Goal: Use online tool/utility: Utilize a website feature to perform a specific function

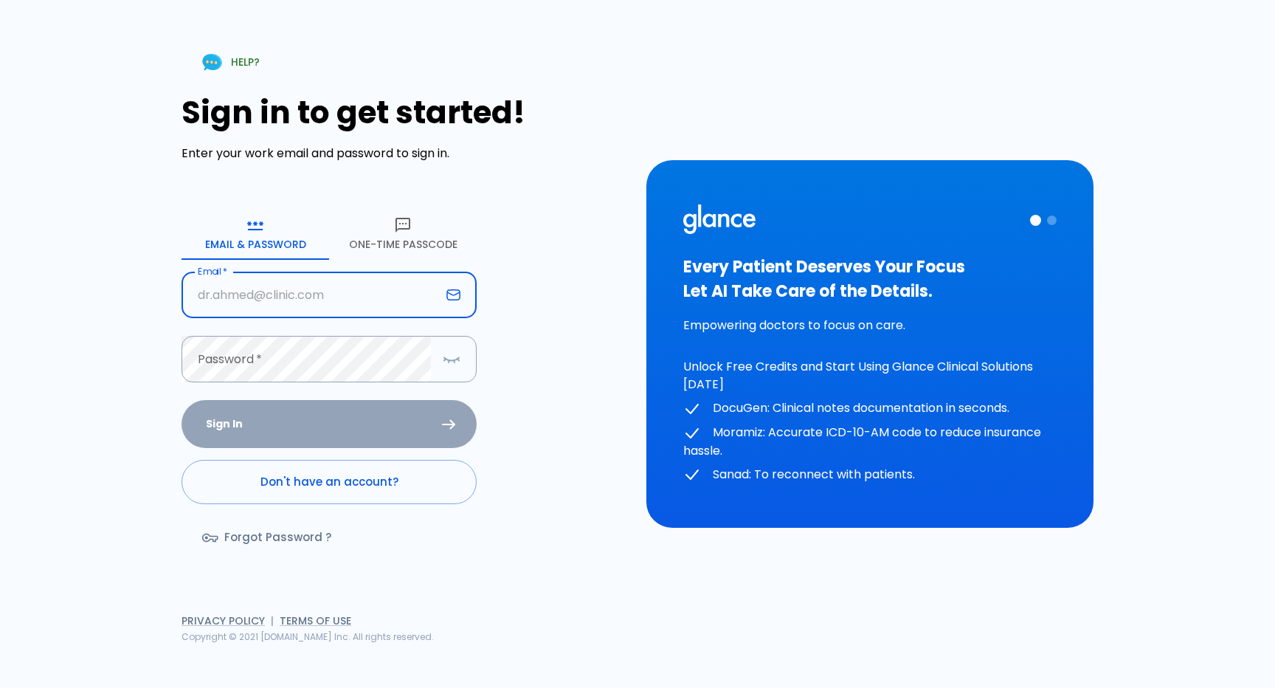
click at [400, 240] on button "One-Time Passcode" at bounding box center [403, 233] width 148 height 53
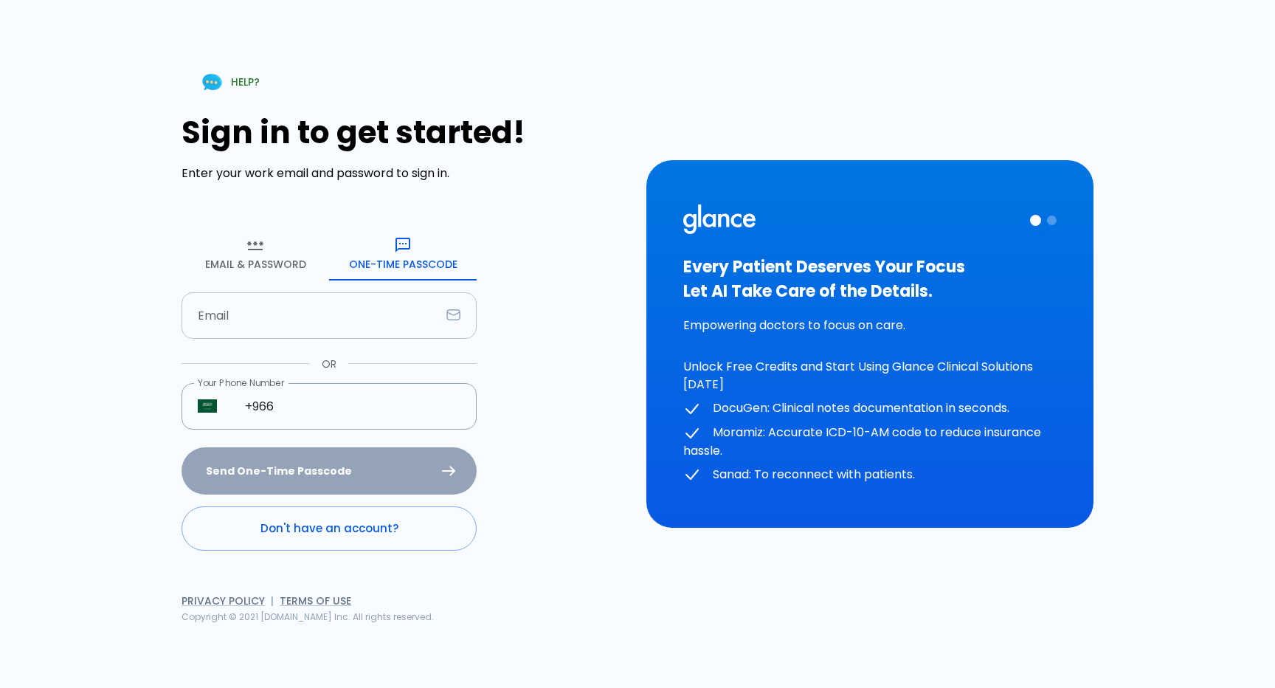
click at [333, 320] on input "Email" at bounding box center [311, 315] width 259 height 46
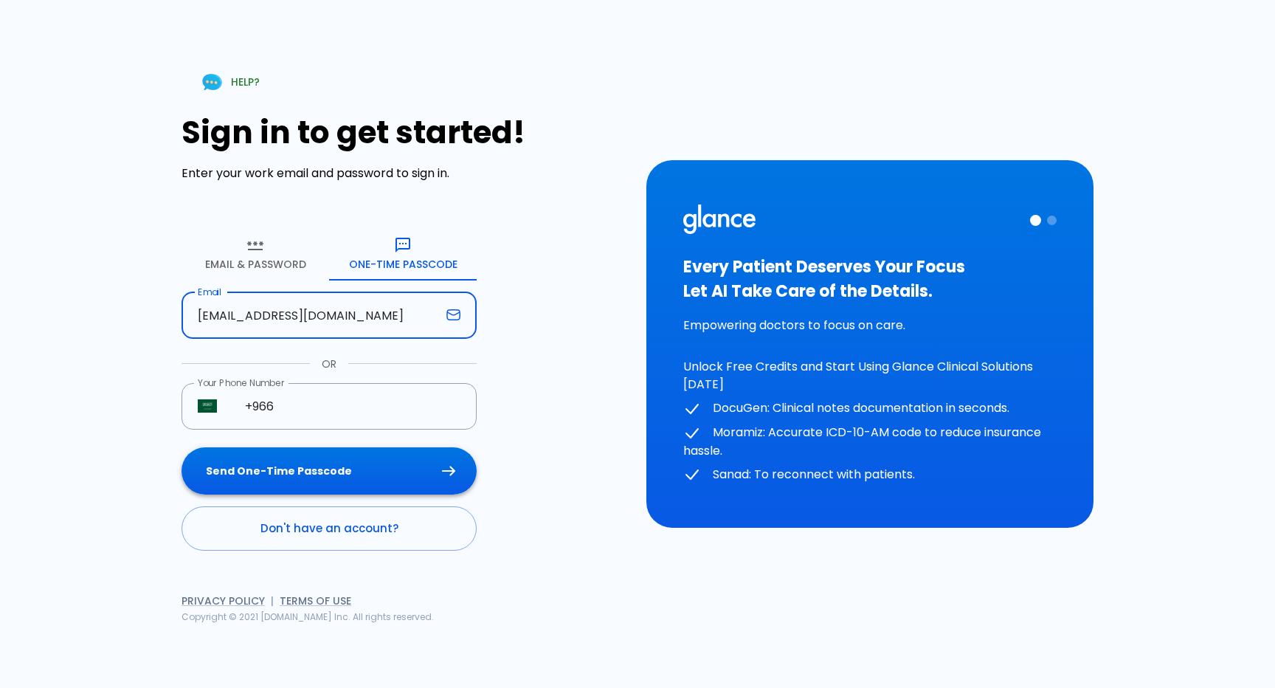
type input "[EMAIL_ADDRESS][DOMAIN_NAME]"
click at [313, 471] on button "Send One-Time Passcode" at bounding box center [329, 471] width 295 height 48
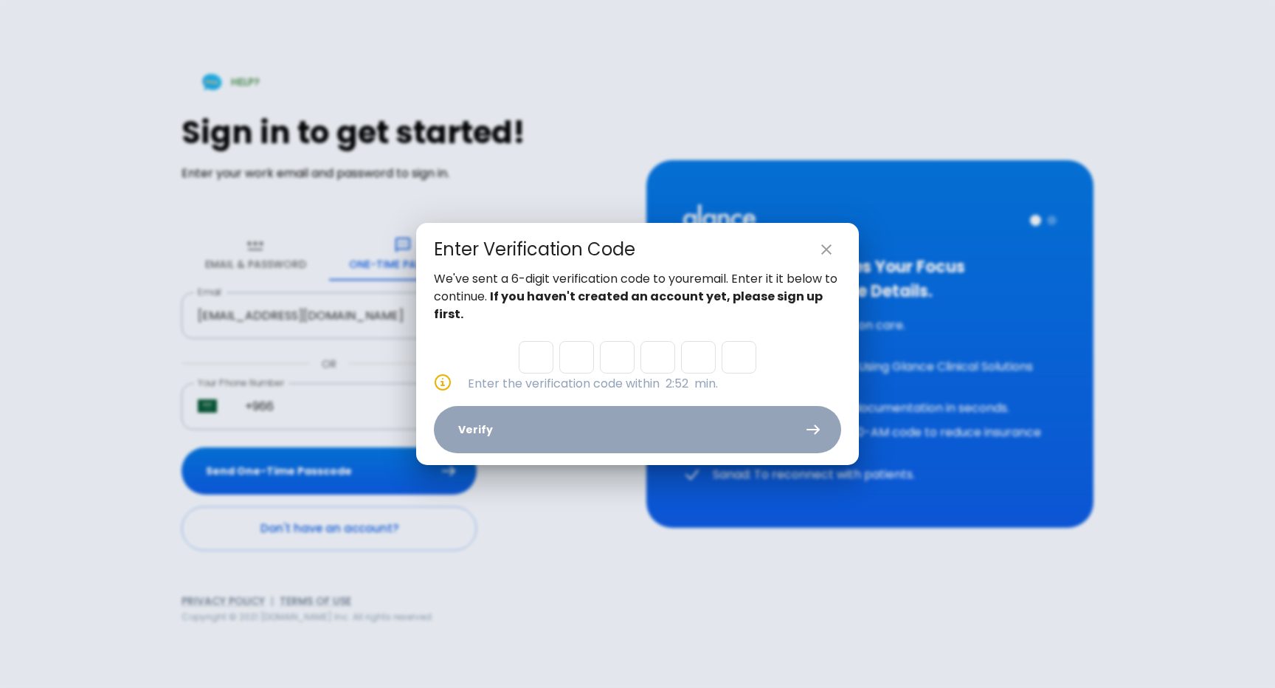
paste input "0"
type input "3"
type input "6"
type input "3"
type input "6"
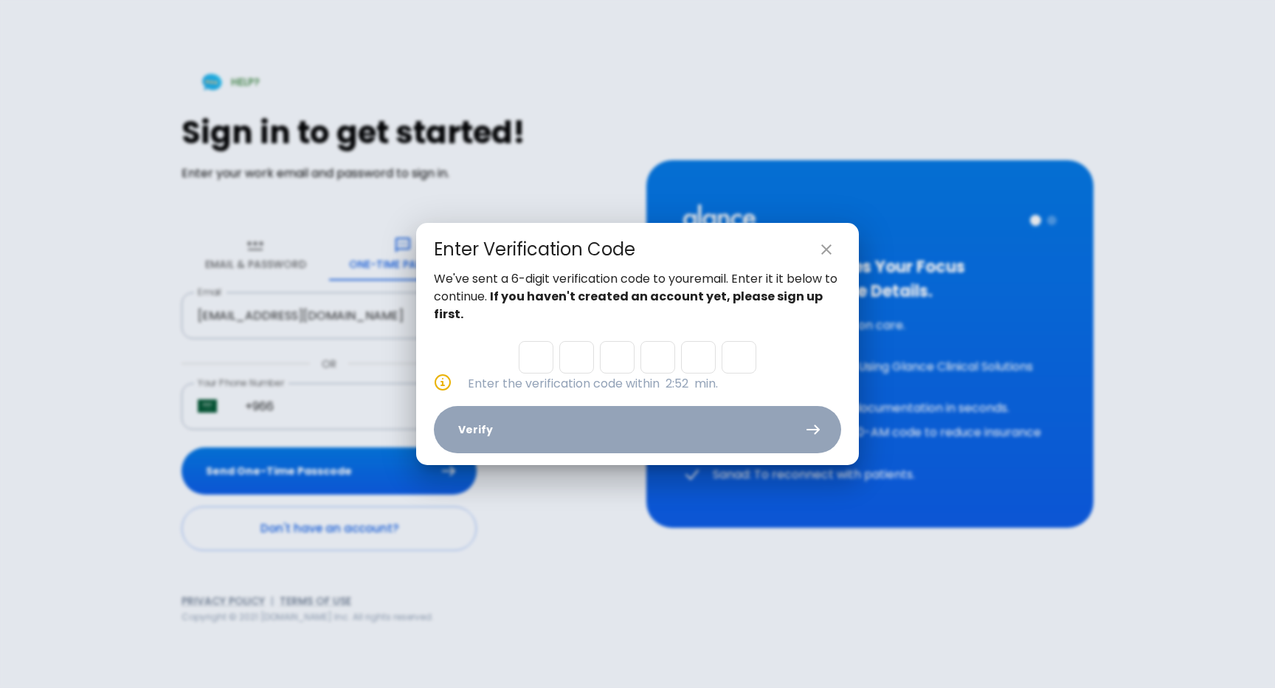
type input "2"
type input "0"
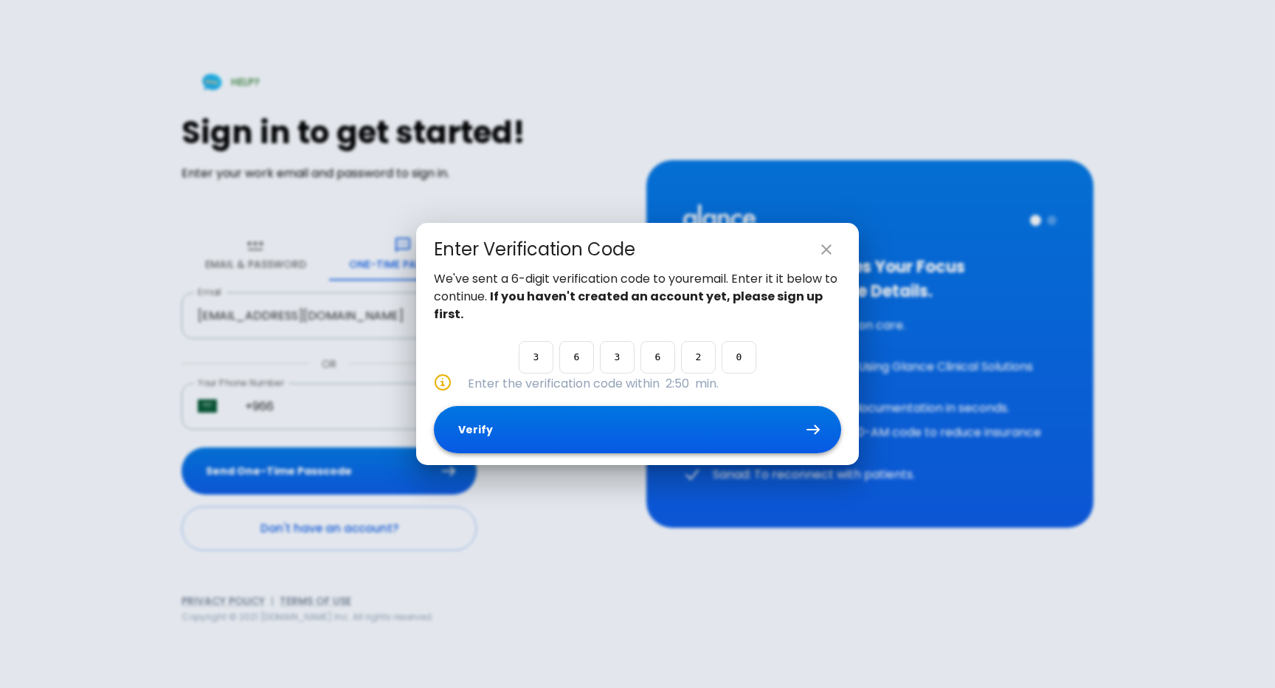
click at [702, 431] on button "Verify" at bounding box center [637, 430] width 407 height 48
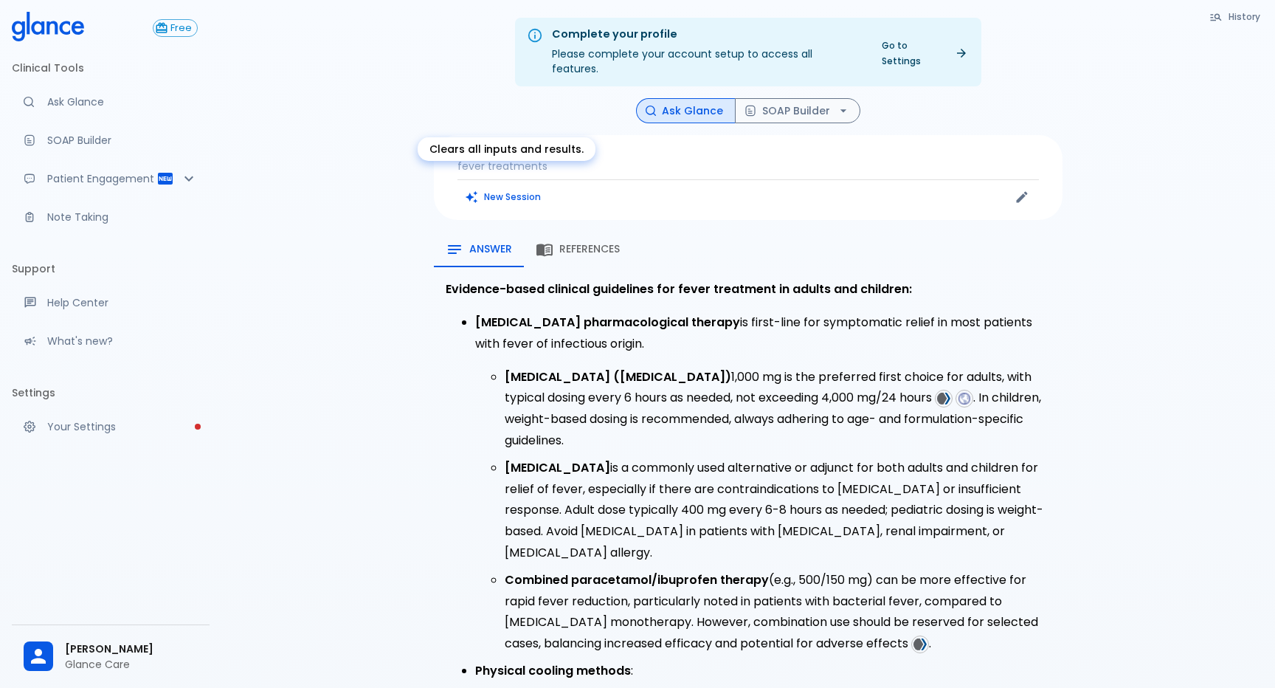
click at [515, 186] on button "New Session" at bounding box center [503, 196] width 92 height 21
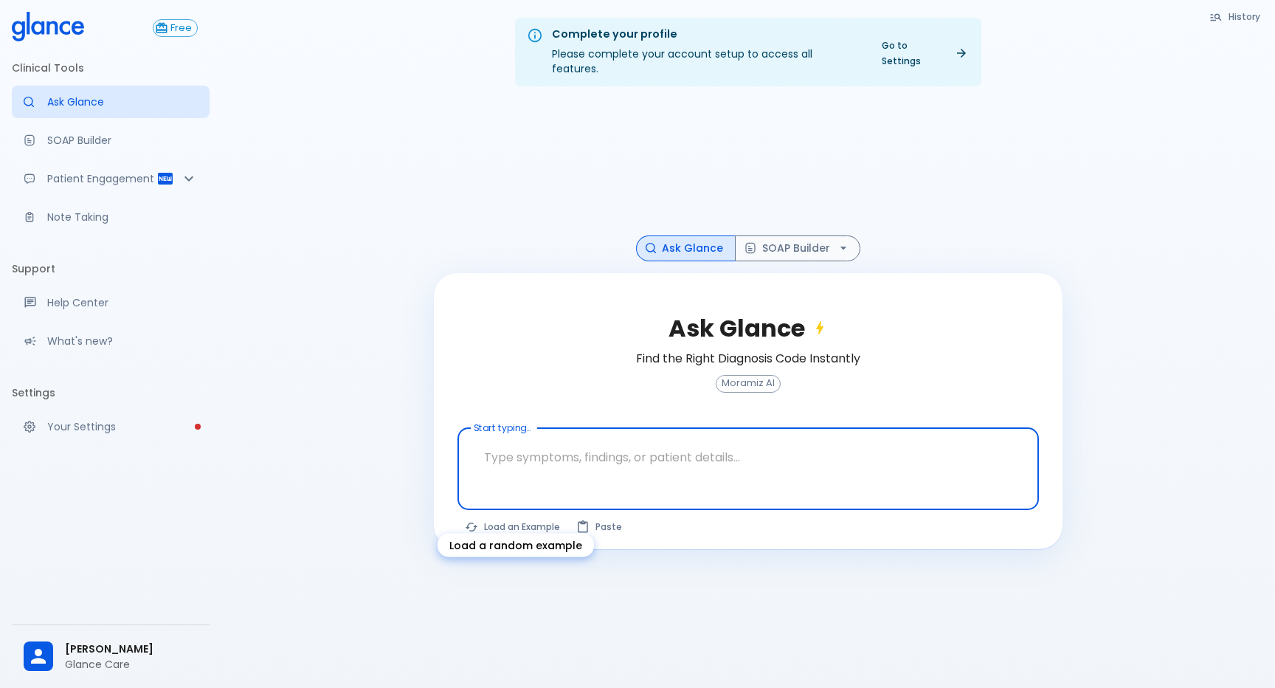
click at [509, 516] on button "Load an Example" at bounding box center [512, 526] width 111 height 21
type textarea "30F, weight loss, palpitations, heat intolerance, HR 121, goiter, TSH undetecta…"
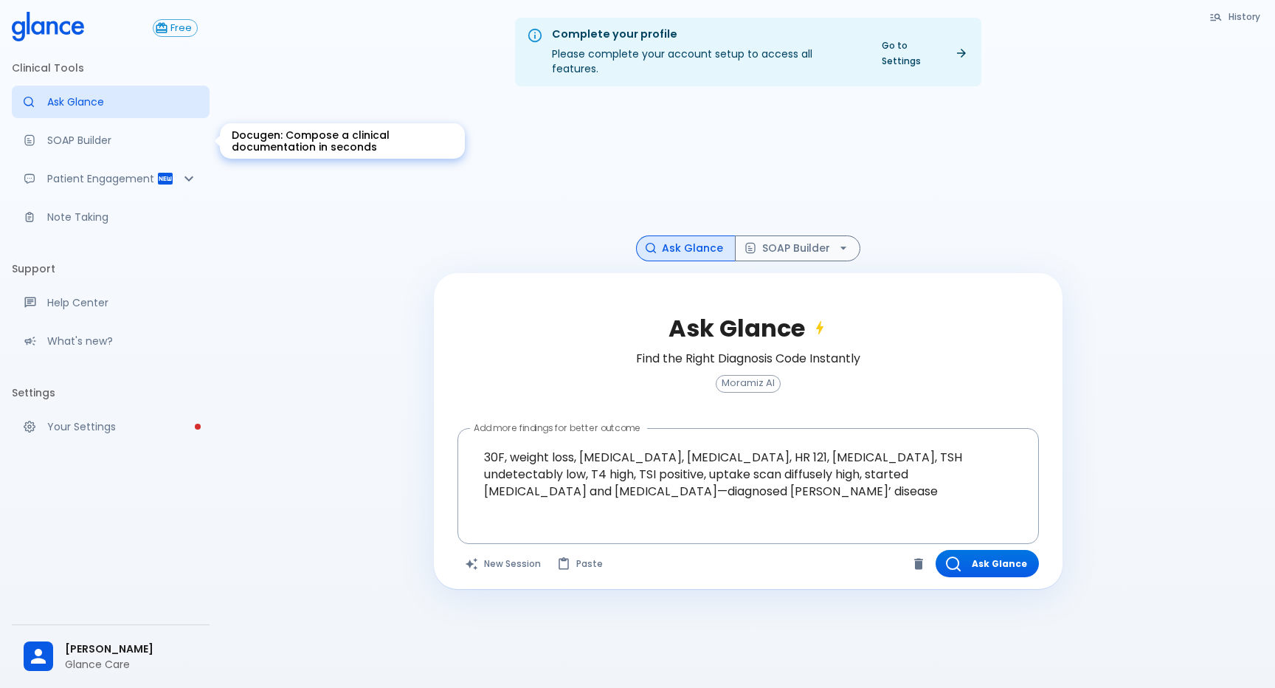
click at [162, 152] on link "SOAP Builder" at bounding box center [111, 140] width 198 height 32
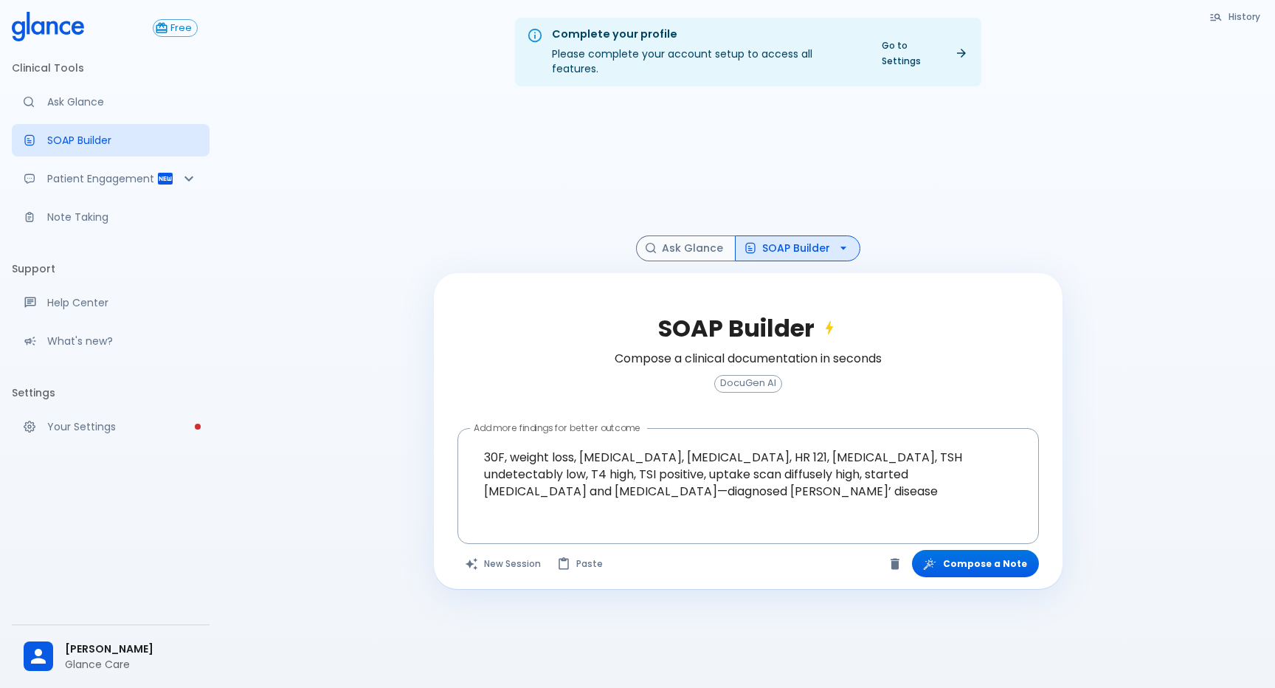
click at [836, 241] on icon "button" at bounding box center [843, 248] width 15 height 15
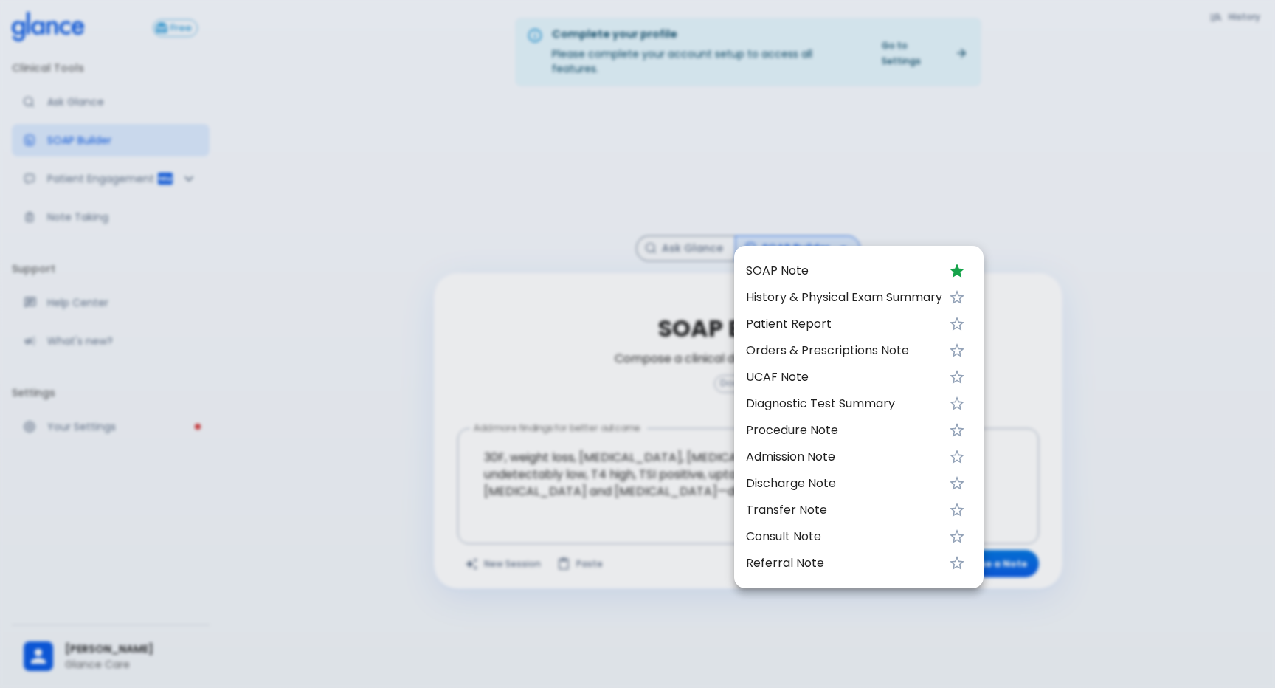
click at [987, 204] on div at bounding box center [637, 344] width 1275 height 688
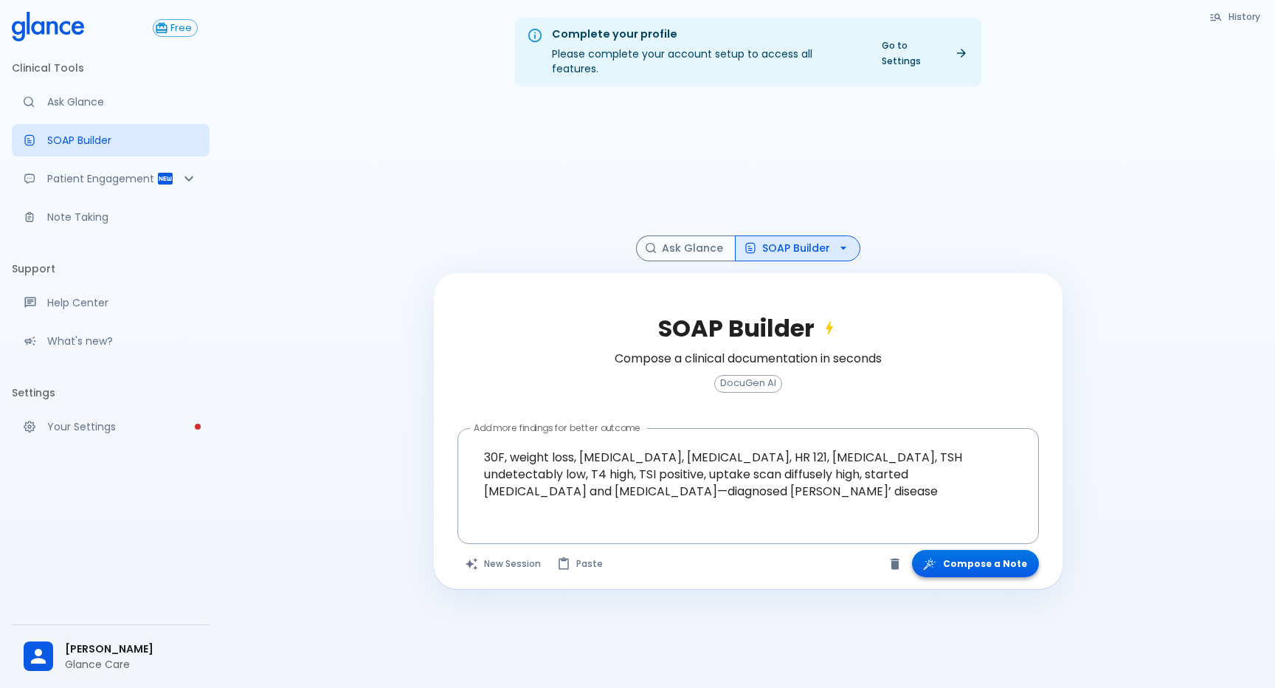
click at [979, 550] on button "Compose a Note" at bounding box center [975, 563] width 127 height 27
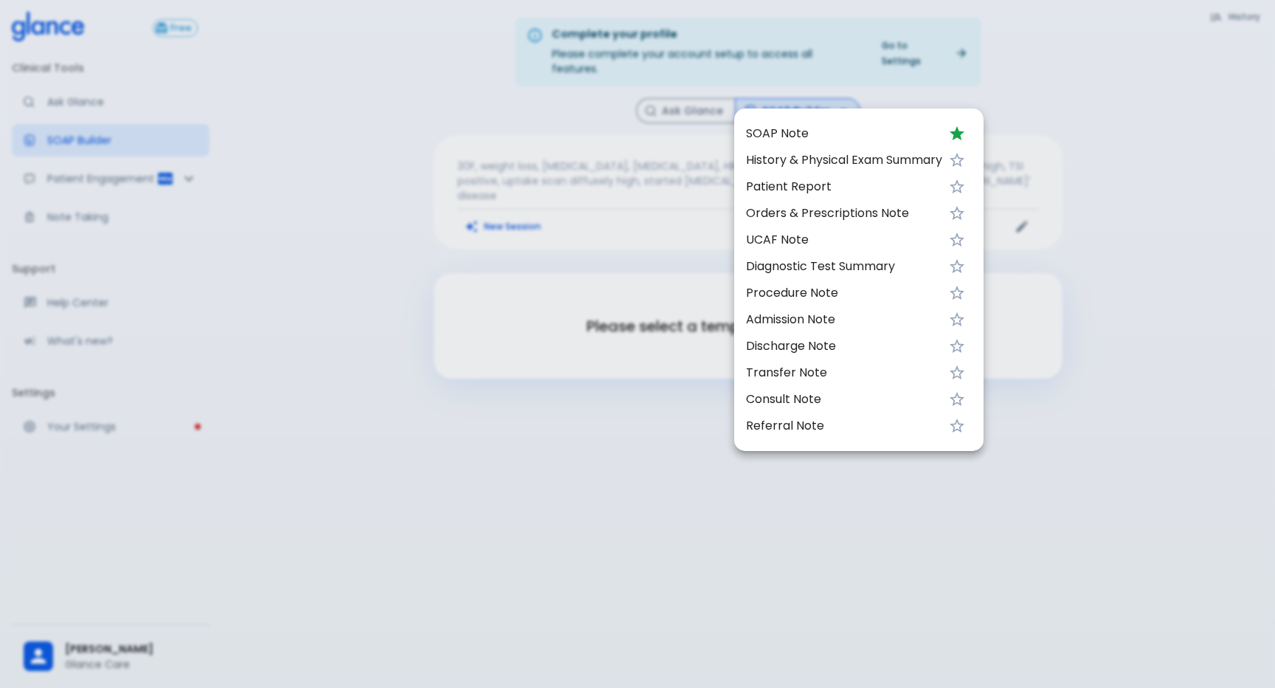
click at [867, 137] on span "SOAP Note" at bounding box center [844, 134] width 196 height 18
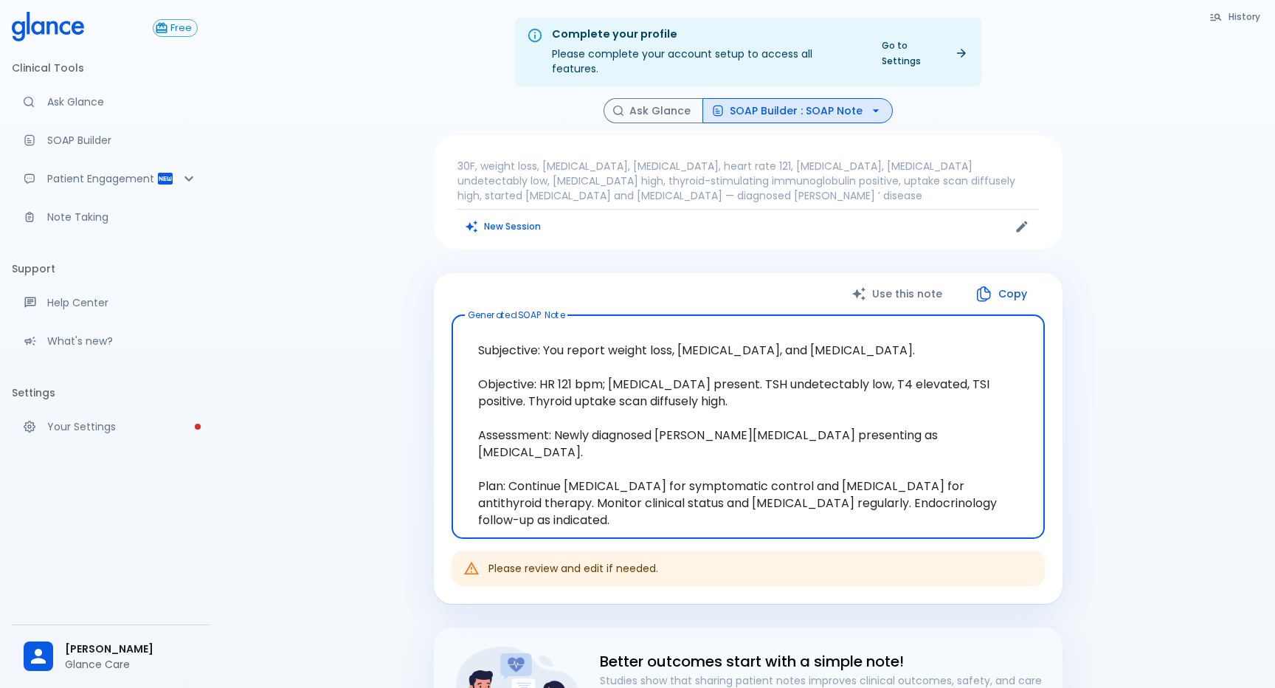
click at [865, 98] on button "SOAP Builder : SOAP Note" at bounding box center [797, 111] width 190 height 26
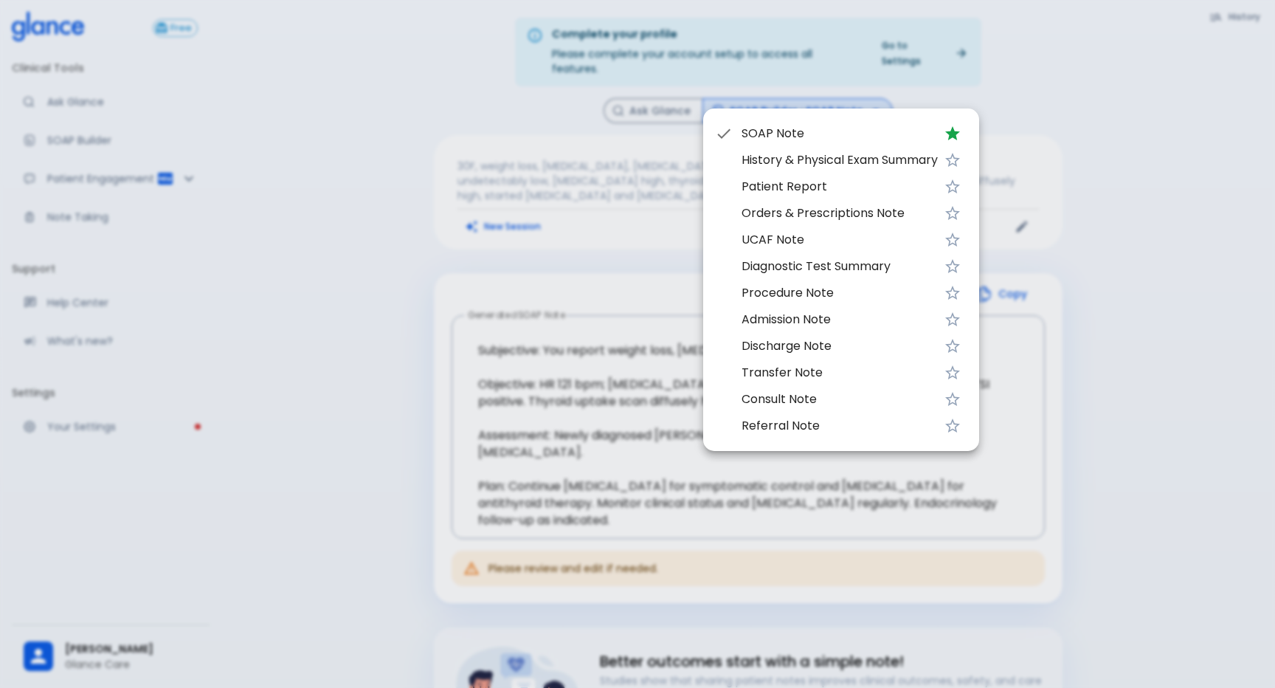
click at [863, 165] on span "History & Physical Exam Summary" at bounding box center [840, 160] width 196 height 18
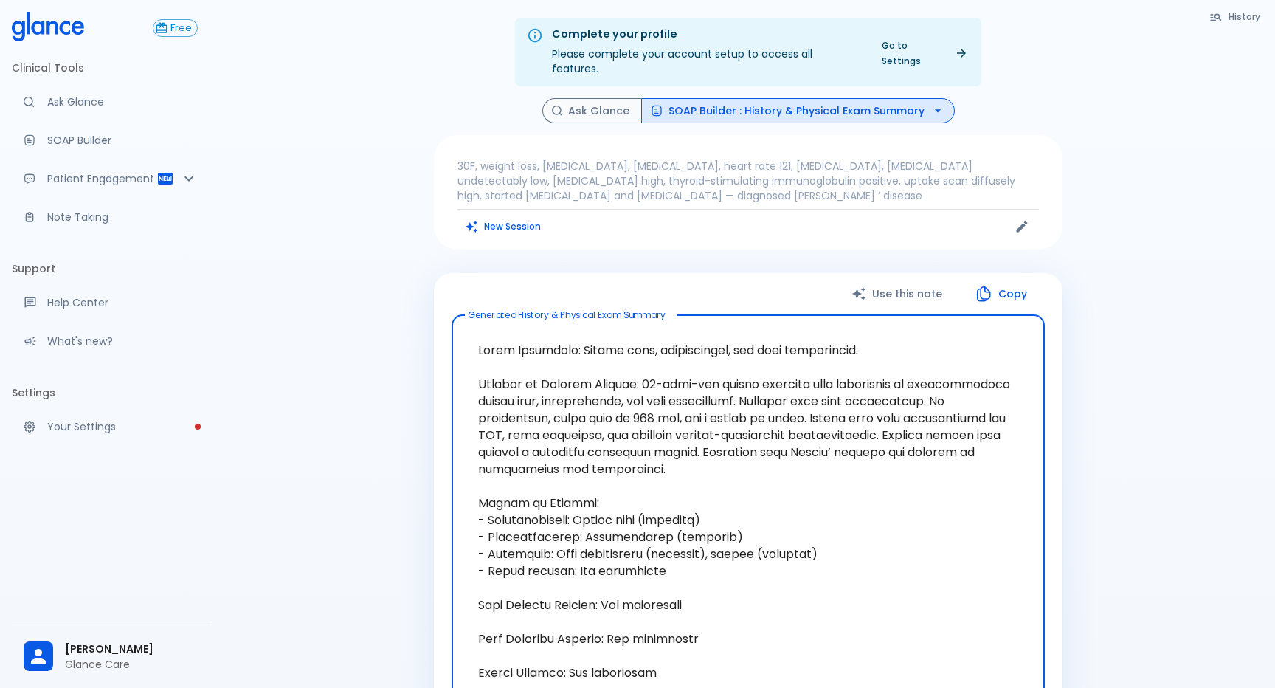
click at [860, 98] on button "SOAP Builder : History & Physical Exam Summary" at bounding box center [798, 111] width 314 height 26
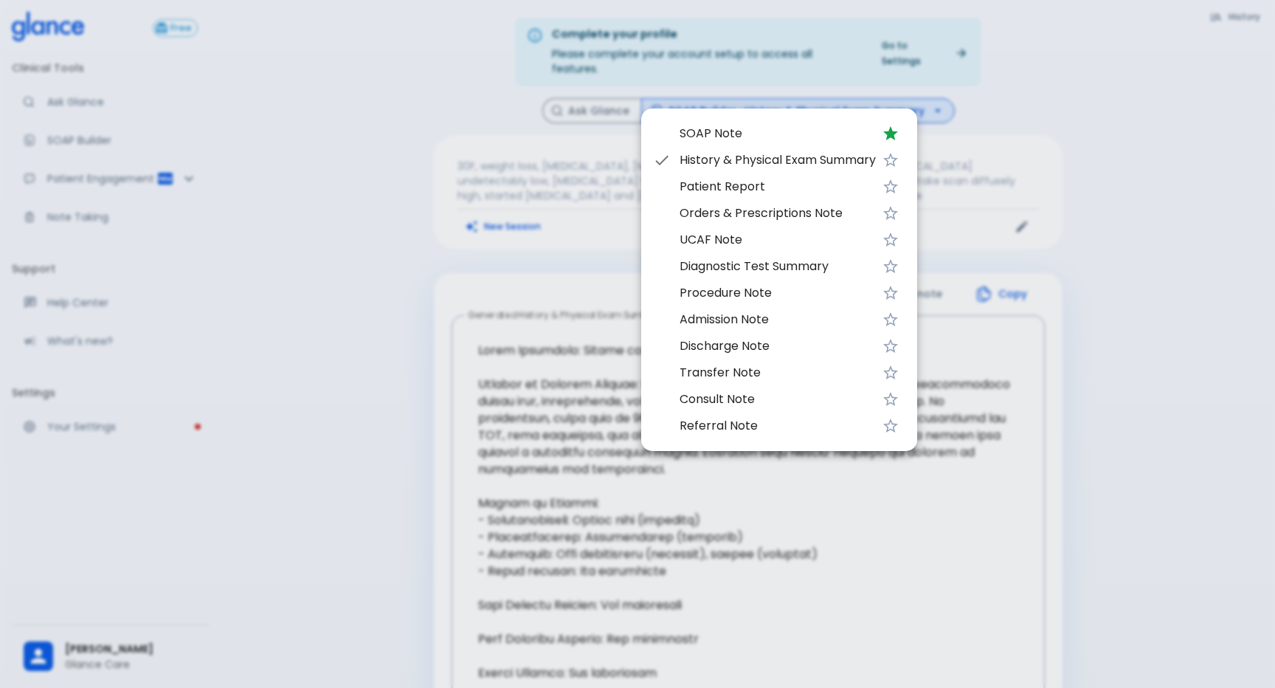
click at [857, 201] on li "Orders & Prescriptions Note" at bounding box center [779, 213] width 276 height 27
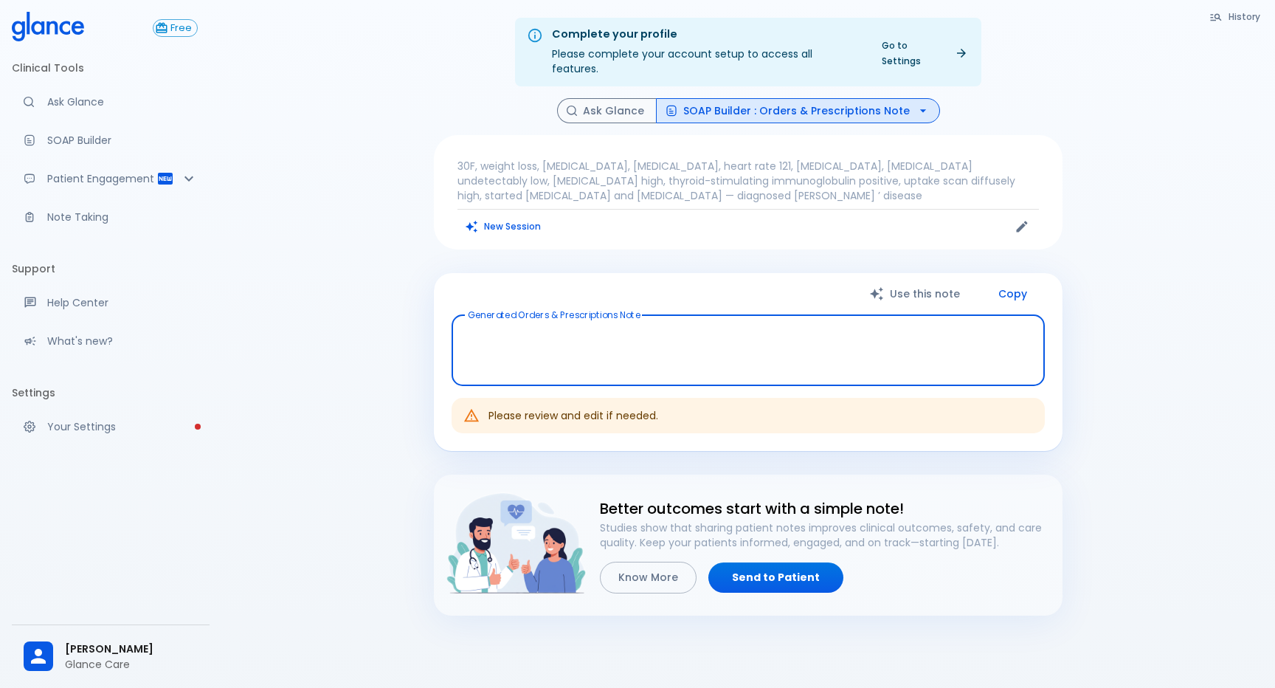
type textarea "Medication Orders: Propranolol, dose per guidelines, oral, frequency as indicat…"
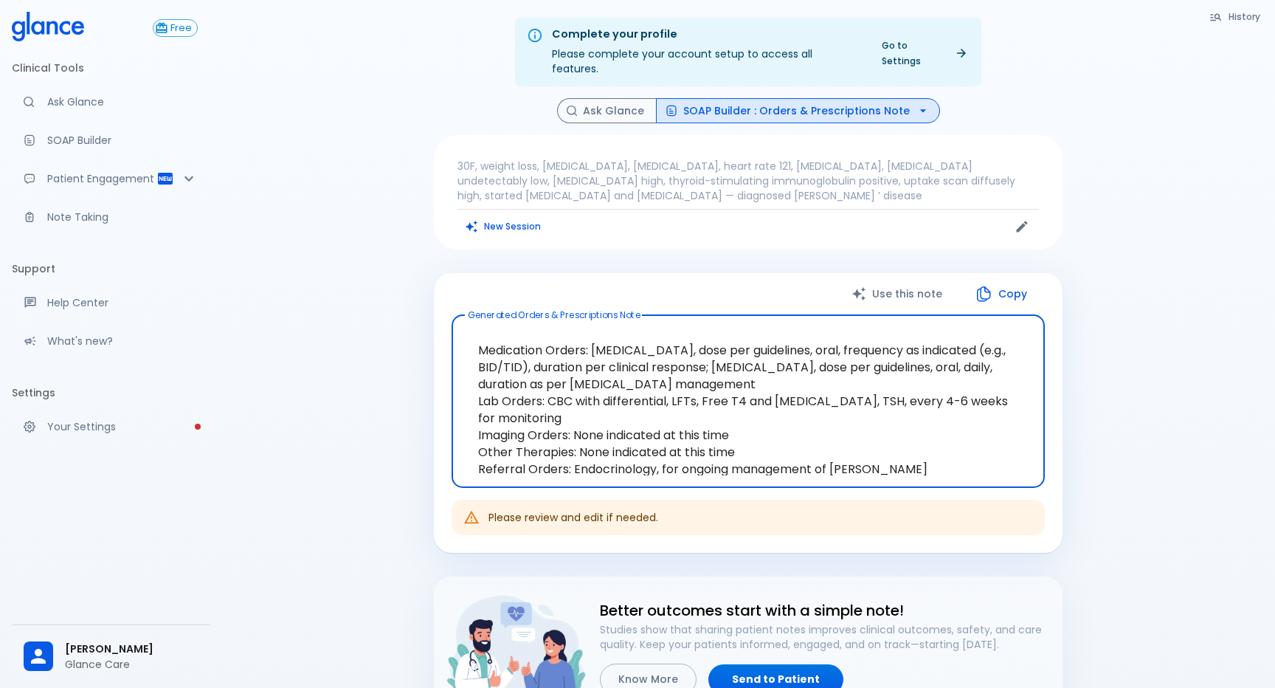
click at [859, 98] on button "SOAP Builder : Orders & Prescriptions Note" at bounding box center [798, 111] width 284 height 26
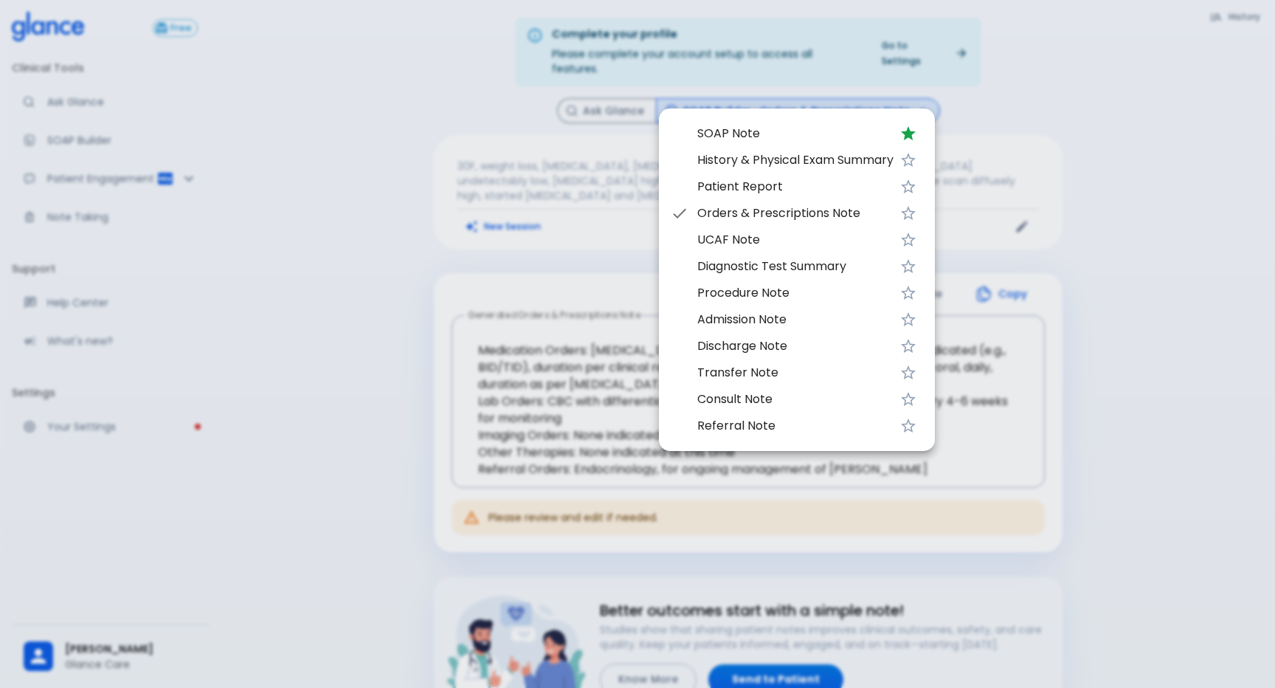
click at [833, 189] on span "Patient Report" at bounding box center [795, 187] width 196 height 18
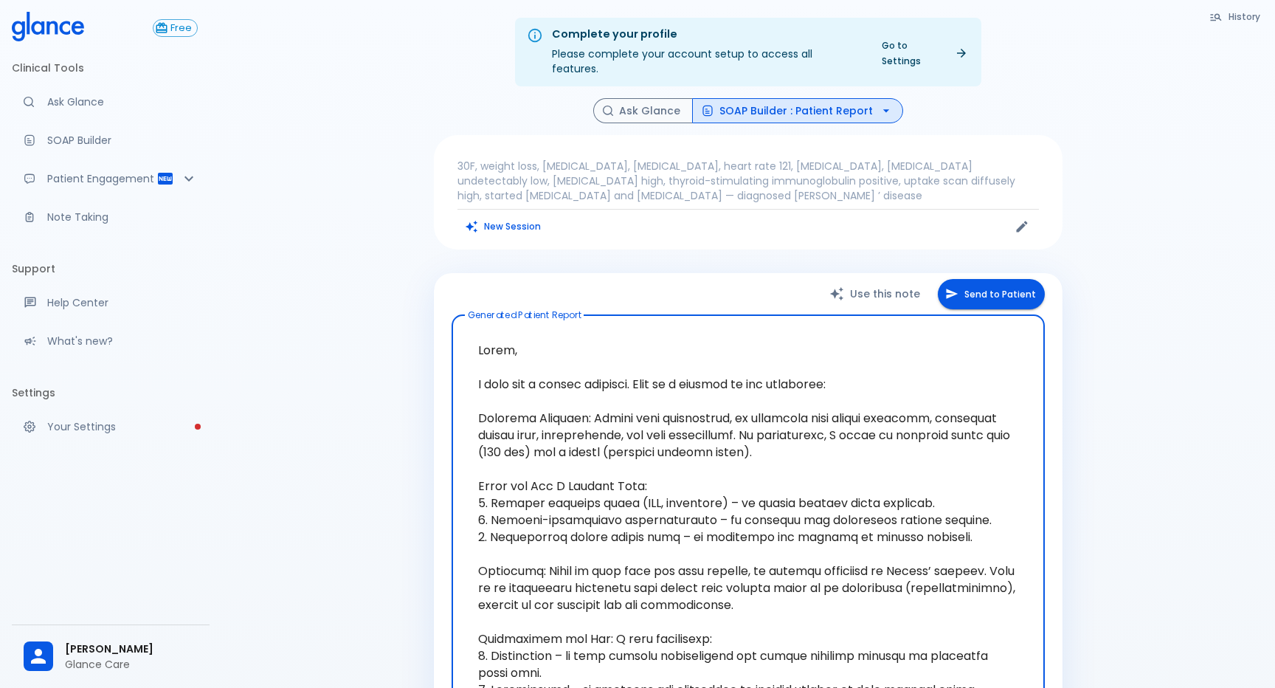
click at [822, 98] on button "SOAP Builder : Patient Report" at bounding box center [797, 111] width 211 height 26
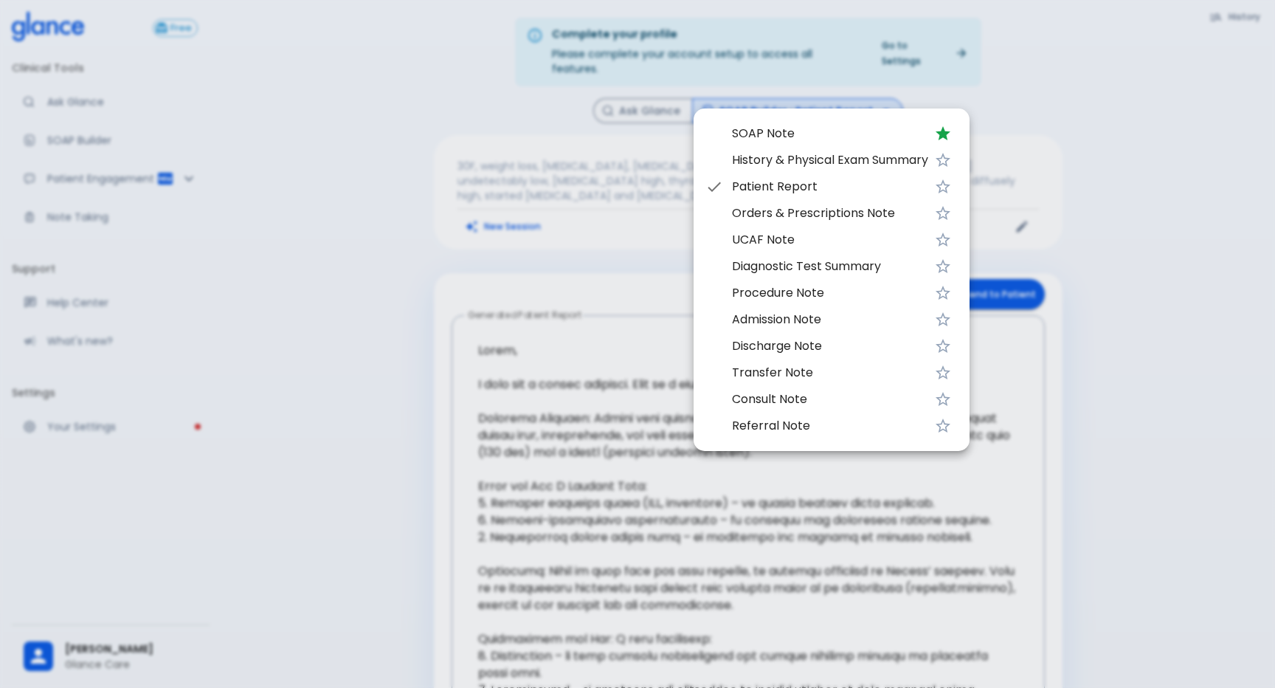
click at [799, 166] on span "History & Physical Exam Summary" at bounding box center [830, 160] width 196 height 18
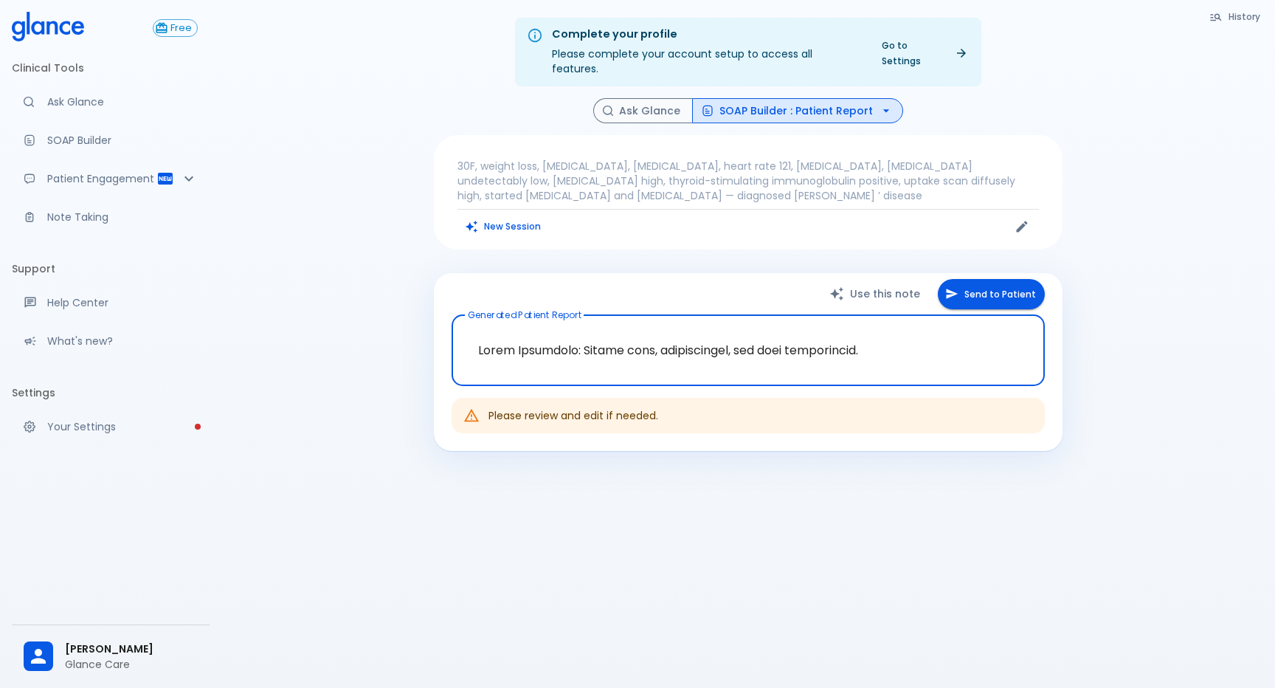
type textarea "Hello, I wish you a speedy recovery. This is a summary of the encounter: Clinic…"
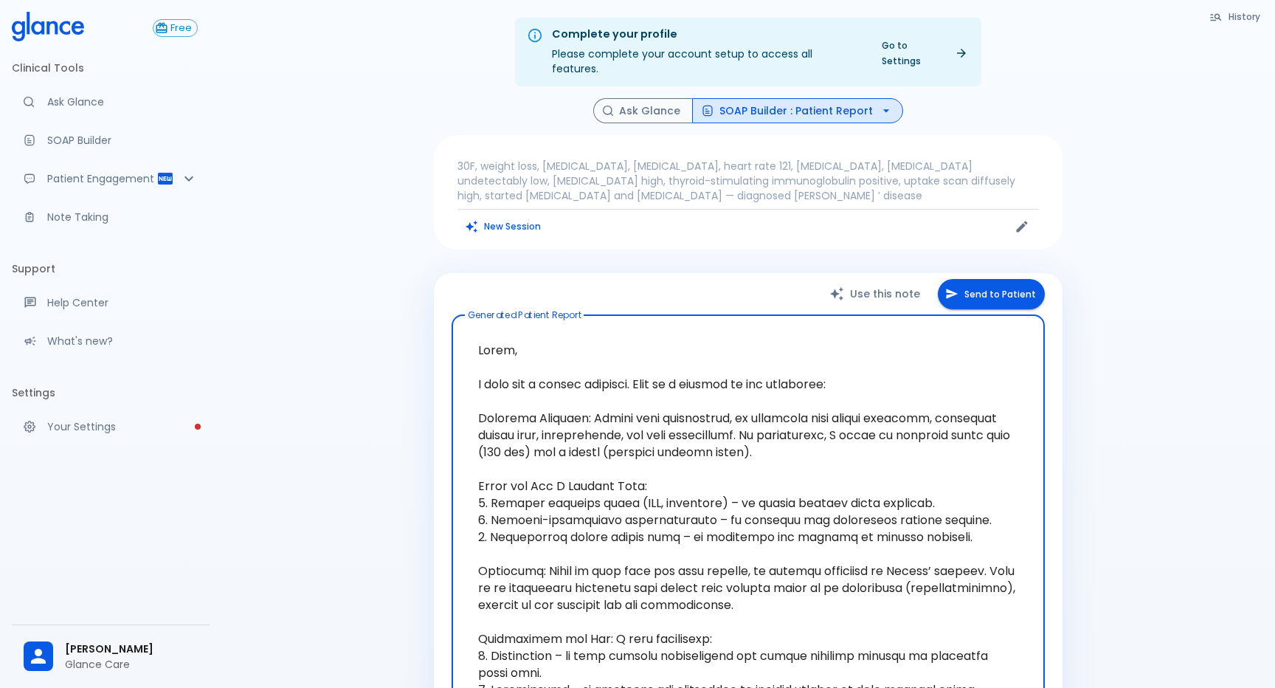
click at [804, 103] on button "SOAP Builder : Patient Report" at bounding box center [797, 111] width 211 height 26
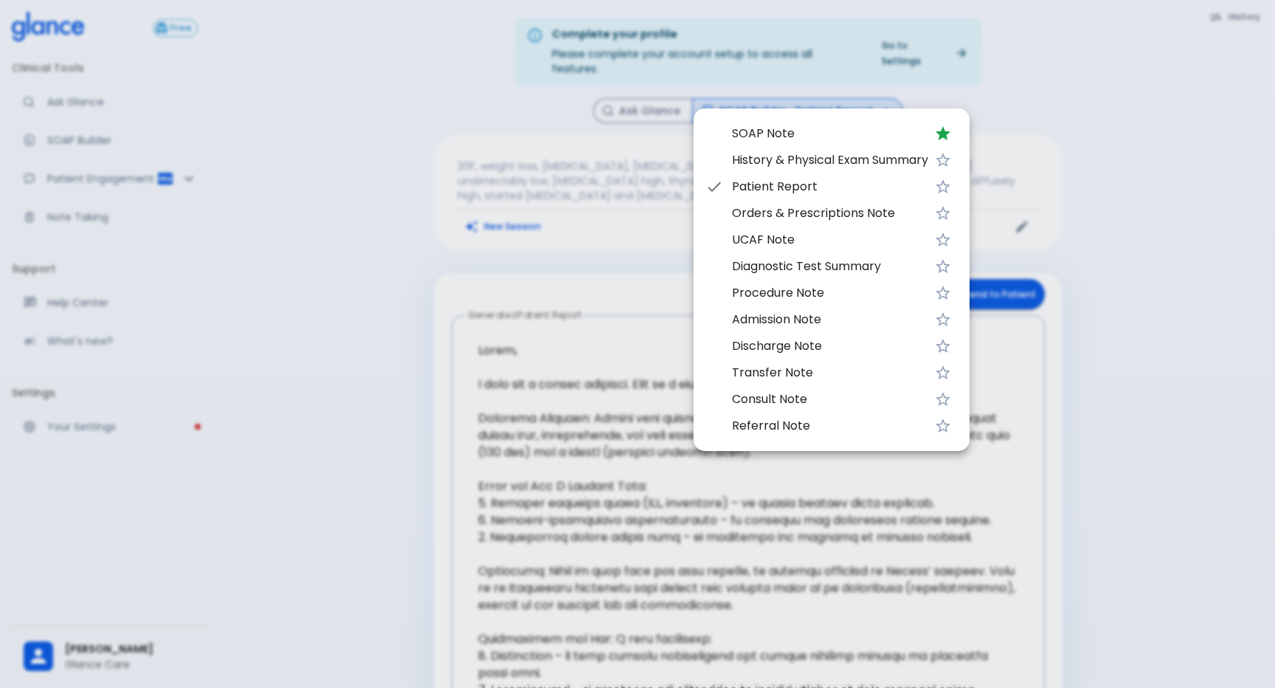
click at [806, 215] on span "Orders & Prescriptions Note" at bounding box center [830, 213] width 196 height 18
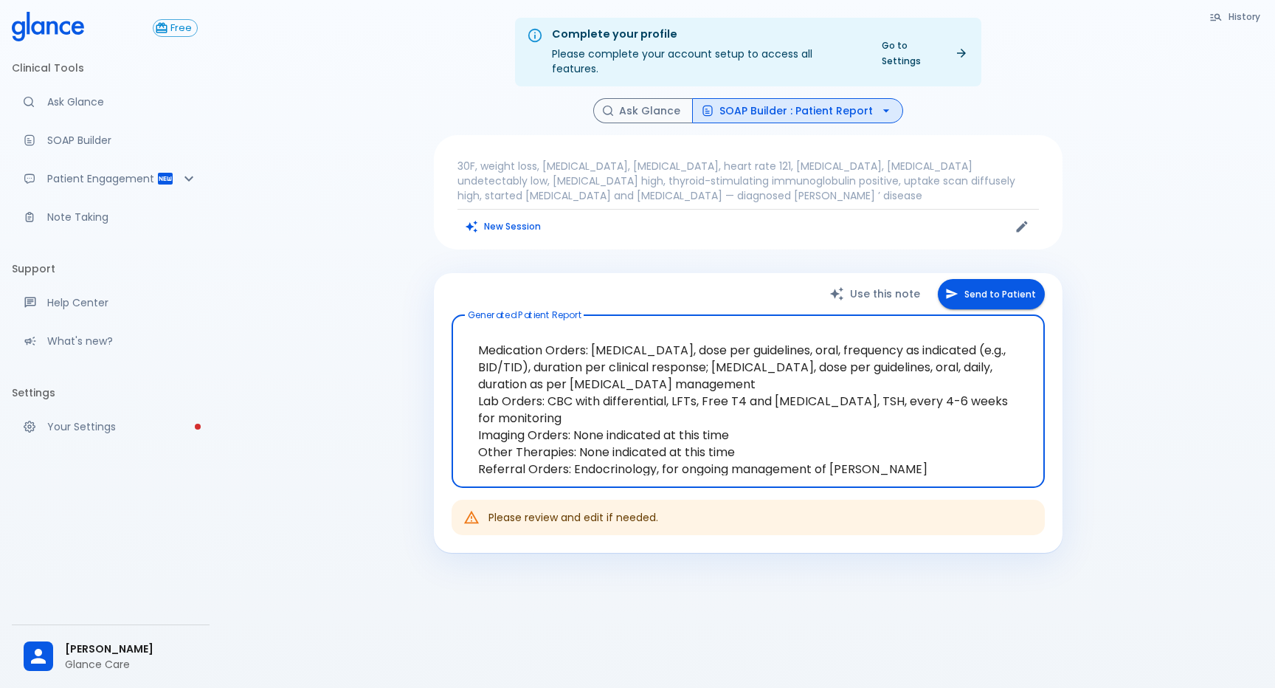
type textarea "Hello, I wish you a speedy recovery. This is a summary of the encounter: Clinic…"
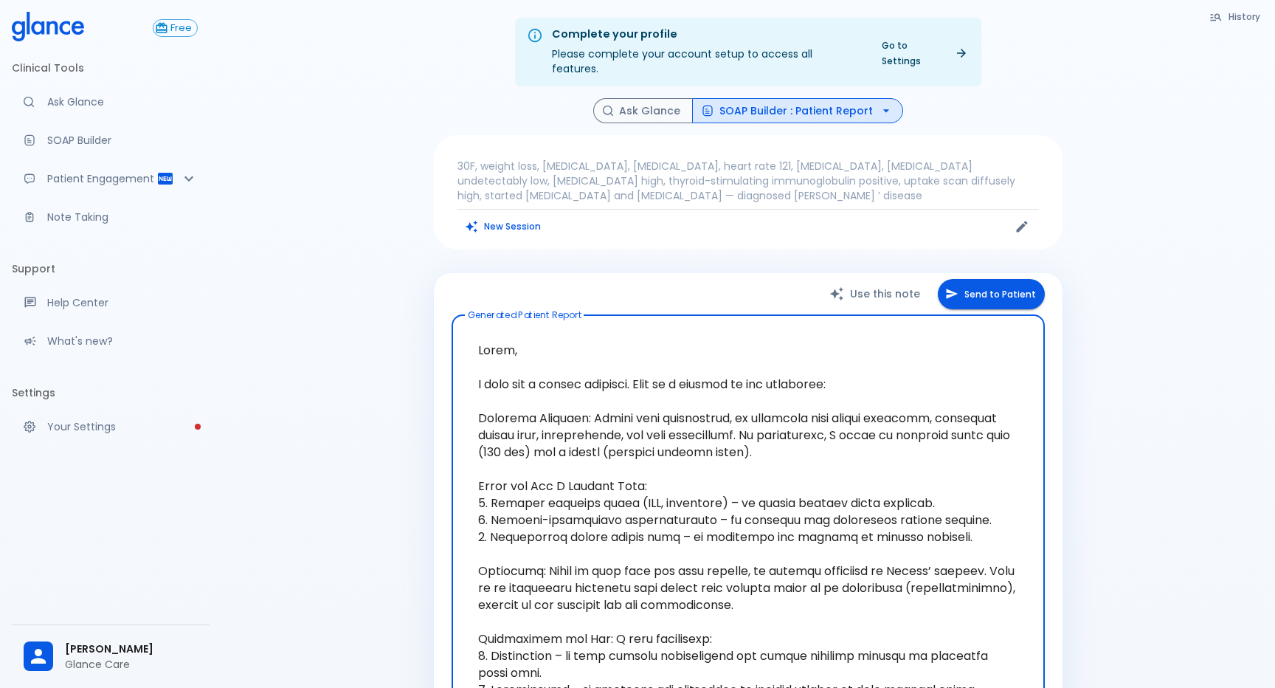
click at [816, 98] on button "SOAP Builder : Patient Report" at bounding box center [797, 111] width 211 height 26
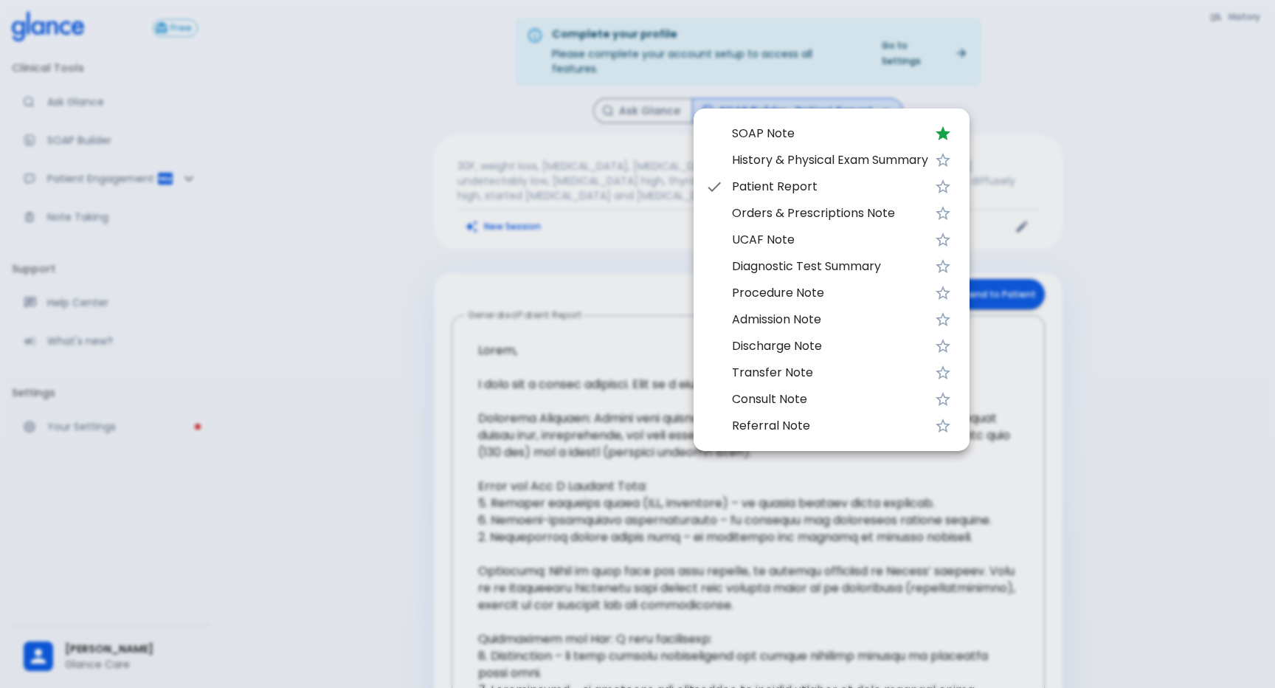
click at [818, 243] on span "UCAF Note" at bounding box center [830, 240] width 196 height 18
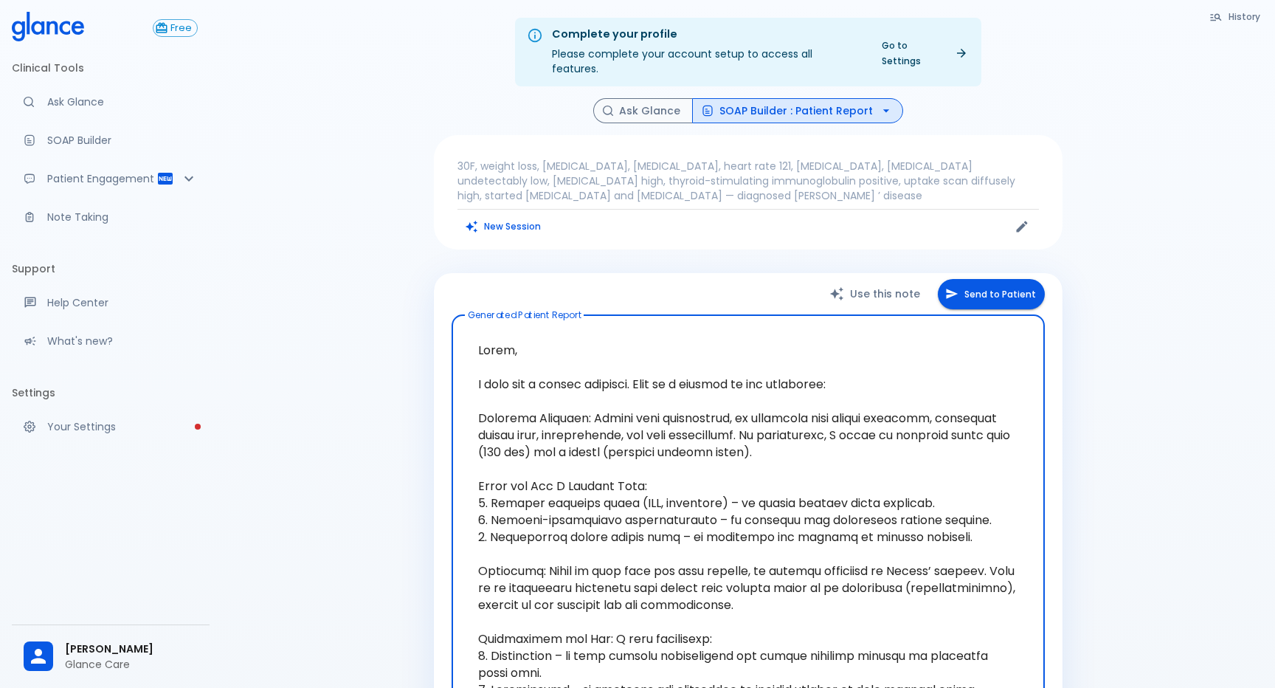
click at [832, 98] on button "SOAP Builder : Patient Report" at bounding box center [797, 111] width 211 height 26
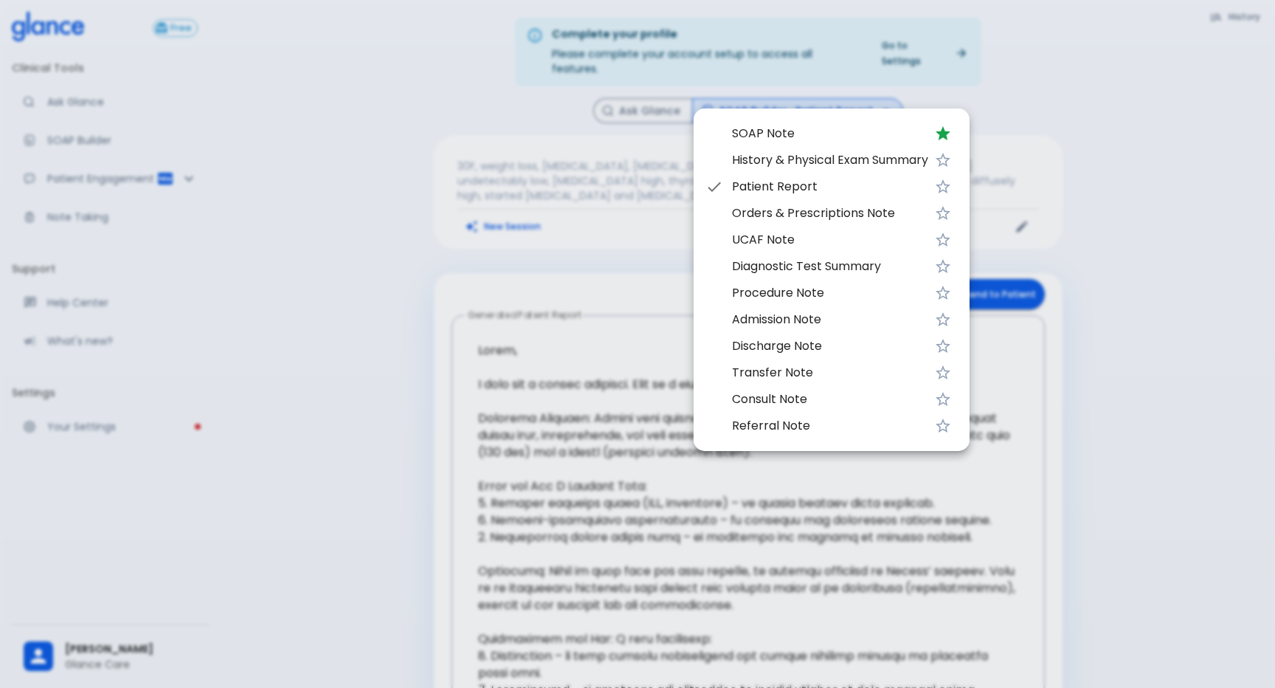
click at [837, 268] on span "Diagnostic Test Summary" at bounding box center [830, 267] width 196 height 18
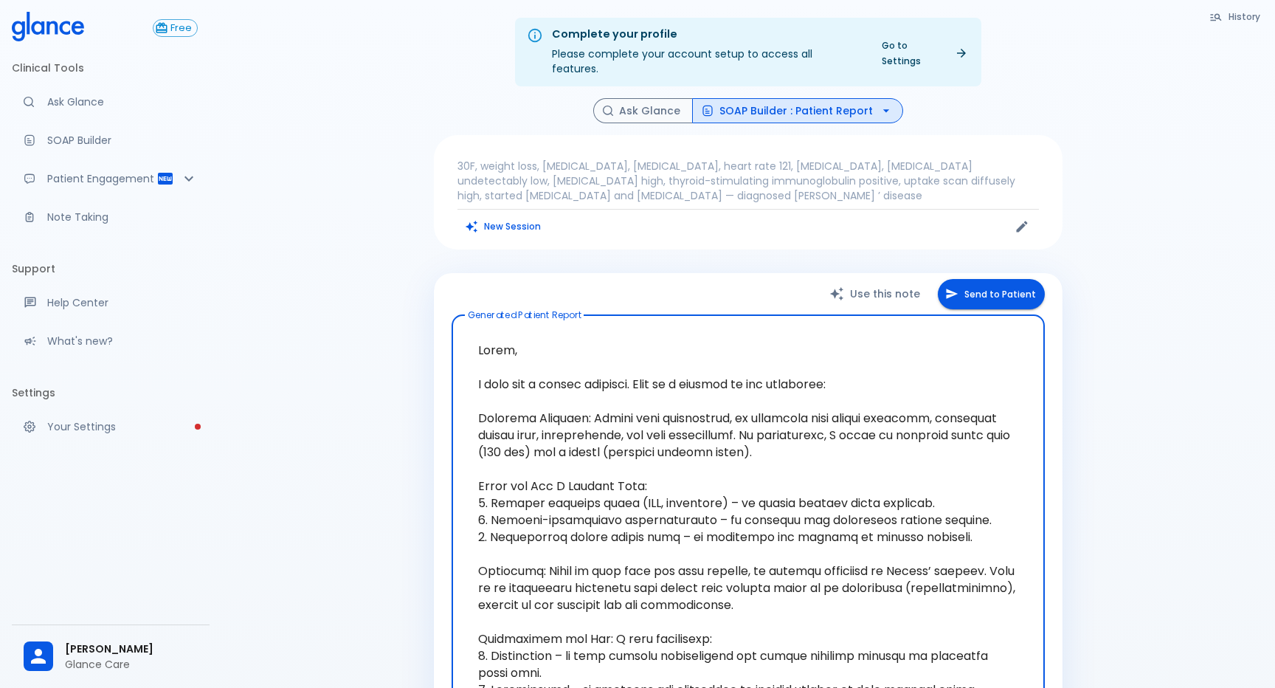
click at [879, 103] on icon "button" at bounding box center [886, 110] width 15 height 15
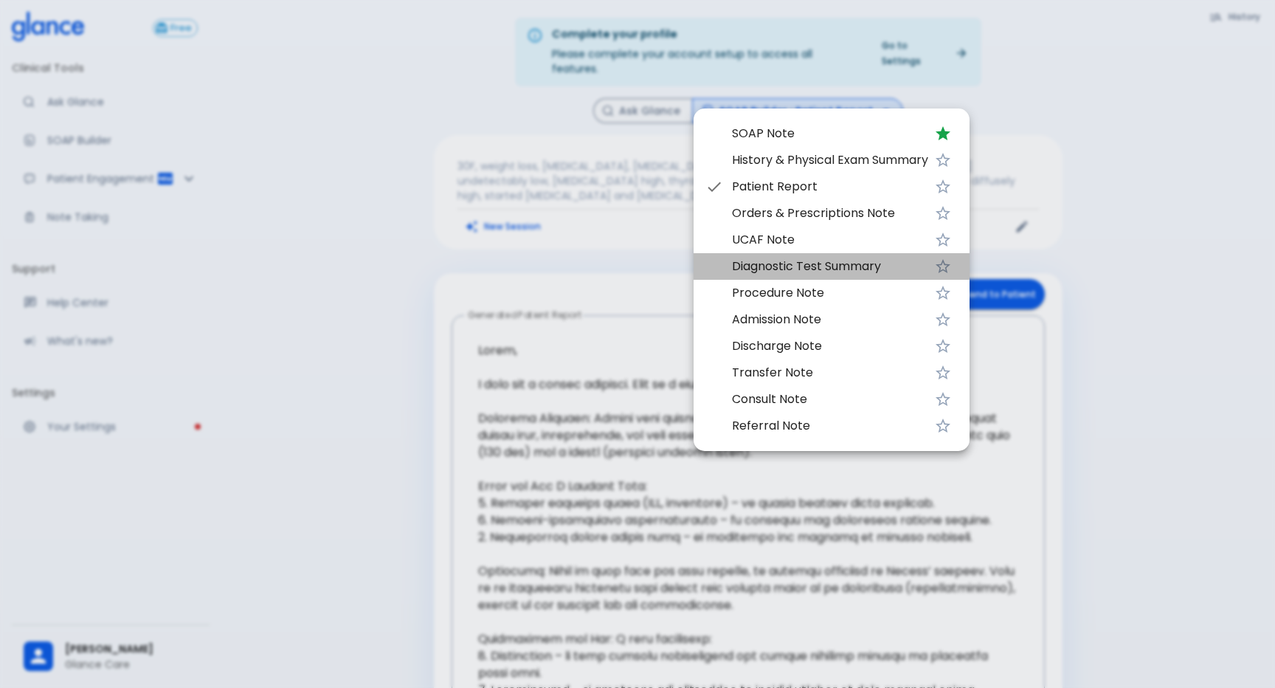
click at [865, 257] on li "Diagnostic Test Summary" at bounding box center [832, 266] width 276 height 27
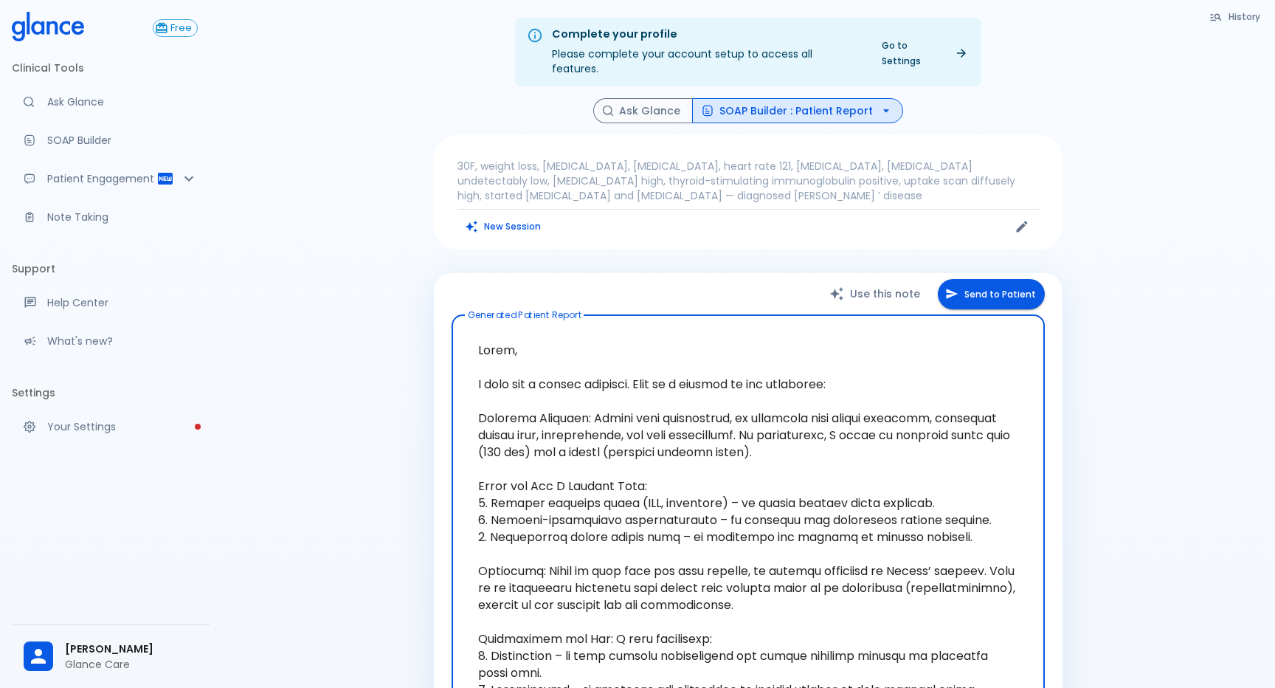
click at [862, 107] on button "SOAP Builder : Patient Report" at bounding box center [797, 111] width 211 height 26
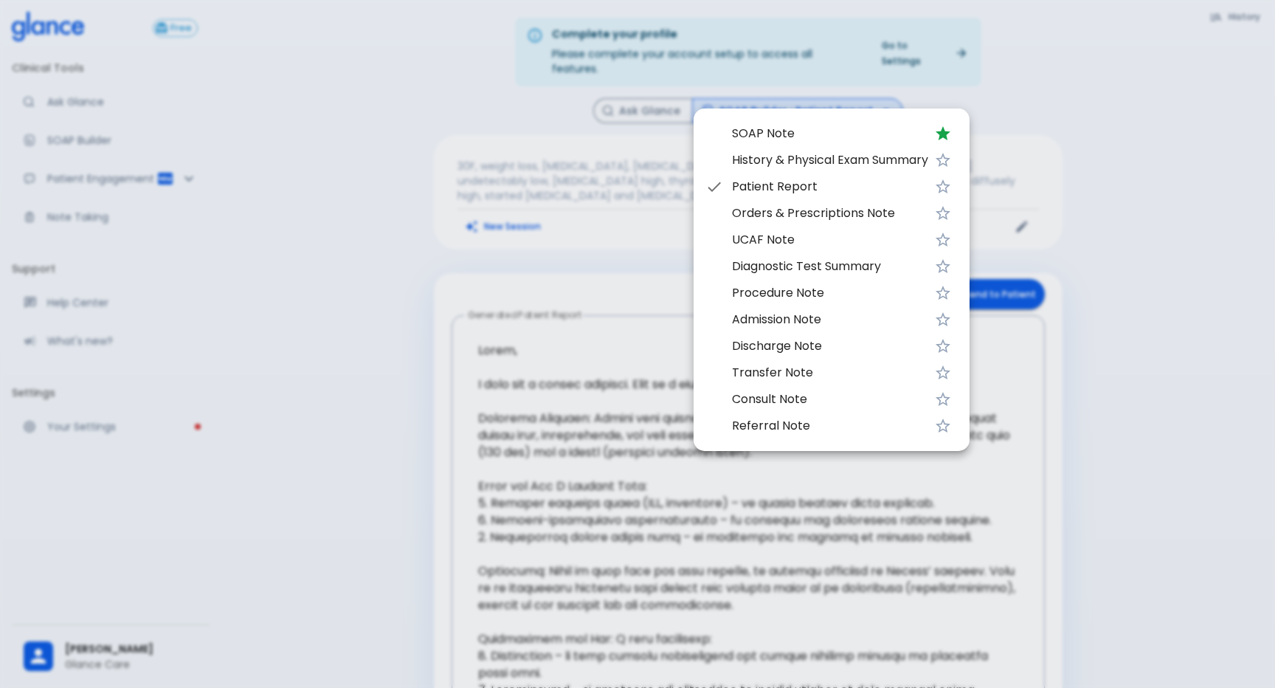
click at [839, 224] on li "Orders & Prescriptions Note" at bounding box center [832, 213] width 276 height 27
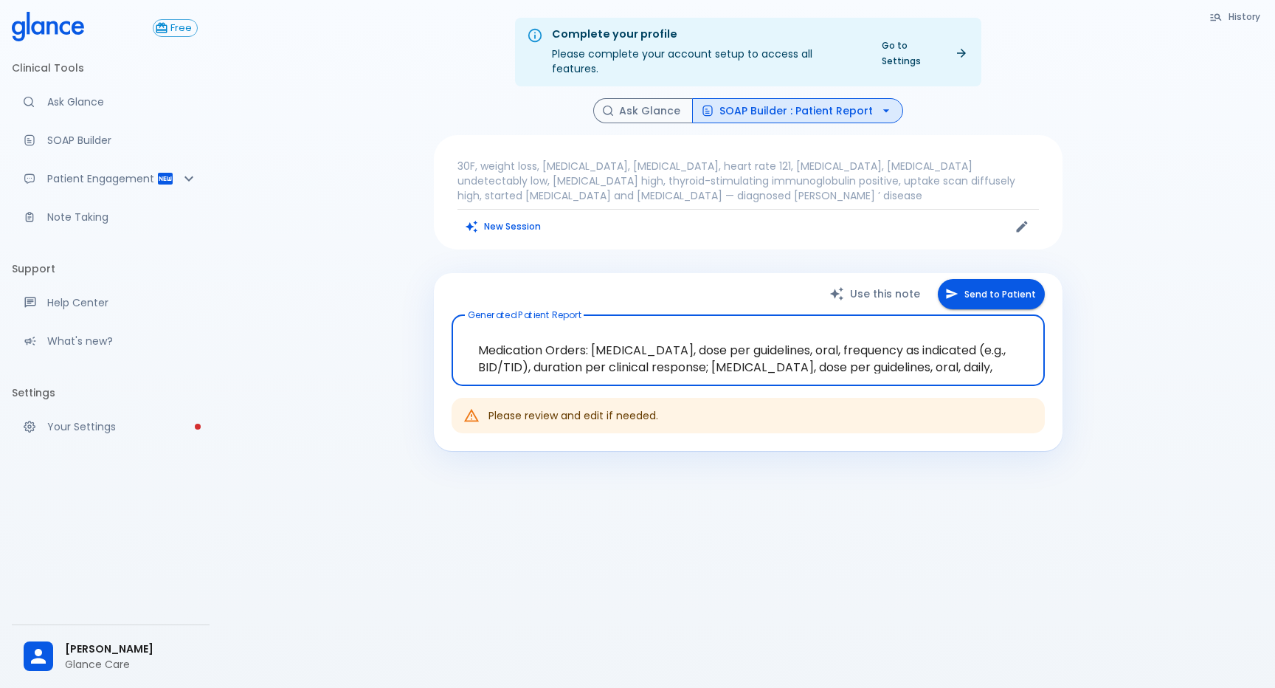
type textarea "Hello, I wish you a speedy recovery. This is a summary of the encounter: Clinic…"
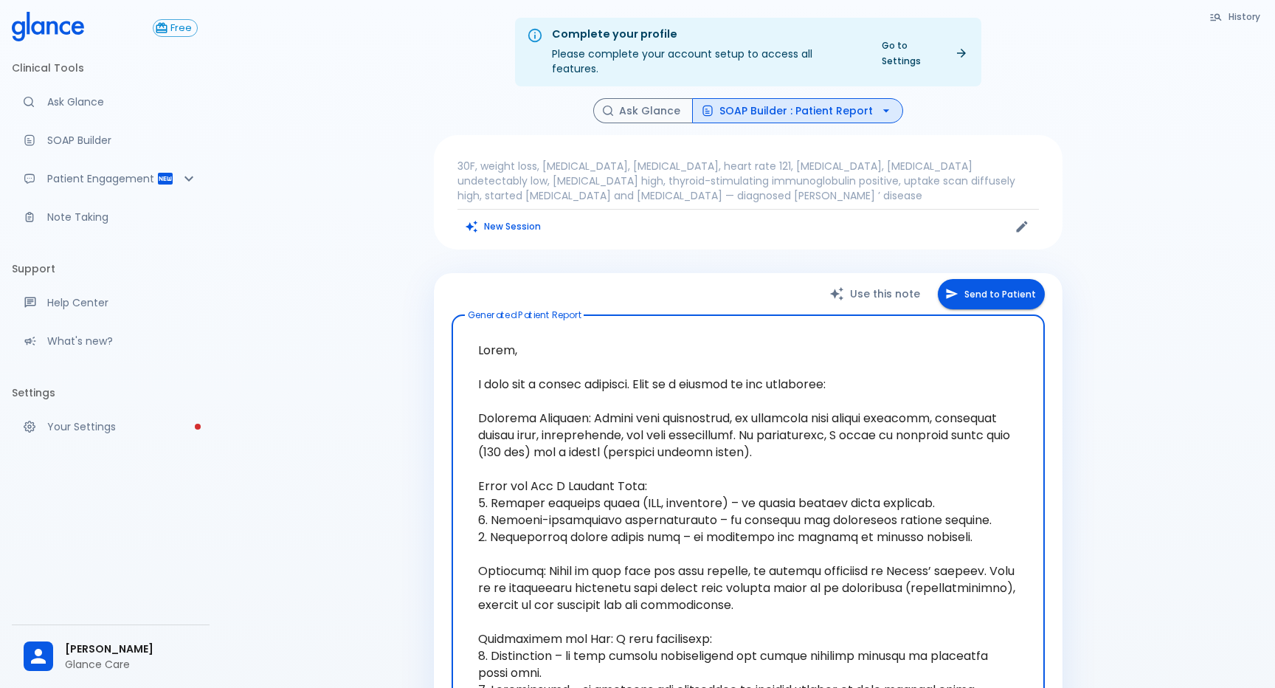
click at [834, 98] on button "SOAP Builder : Patient Report" at bounding box center [797, 111] width 211 height 26
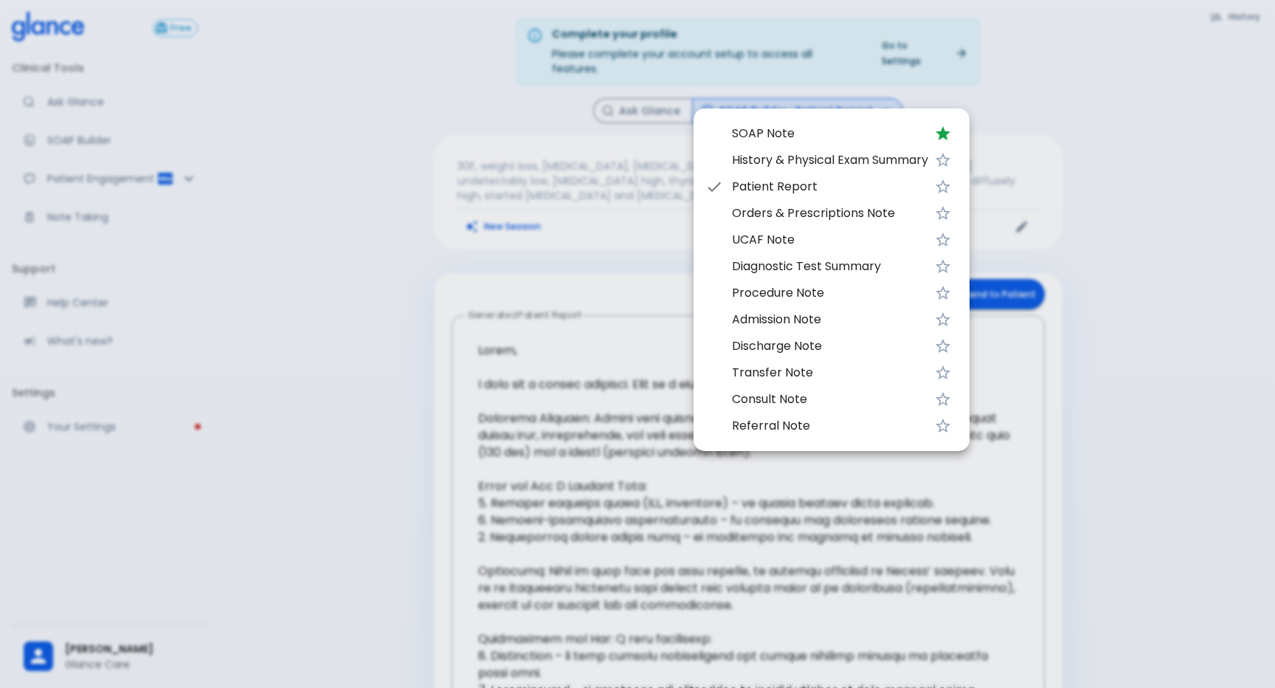
click at [823, 150] on li "History & Physical Exam Summary" at bounding box center [832, 160] width 276 height 27
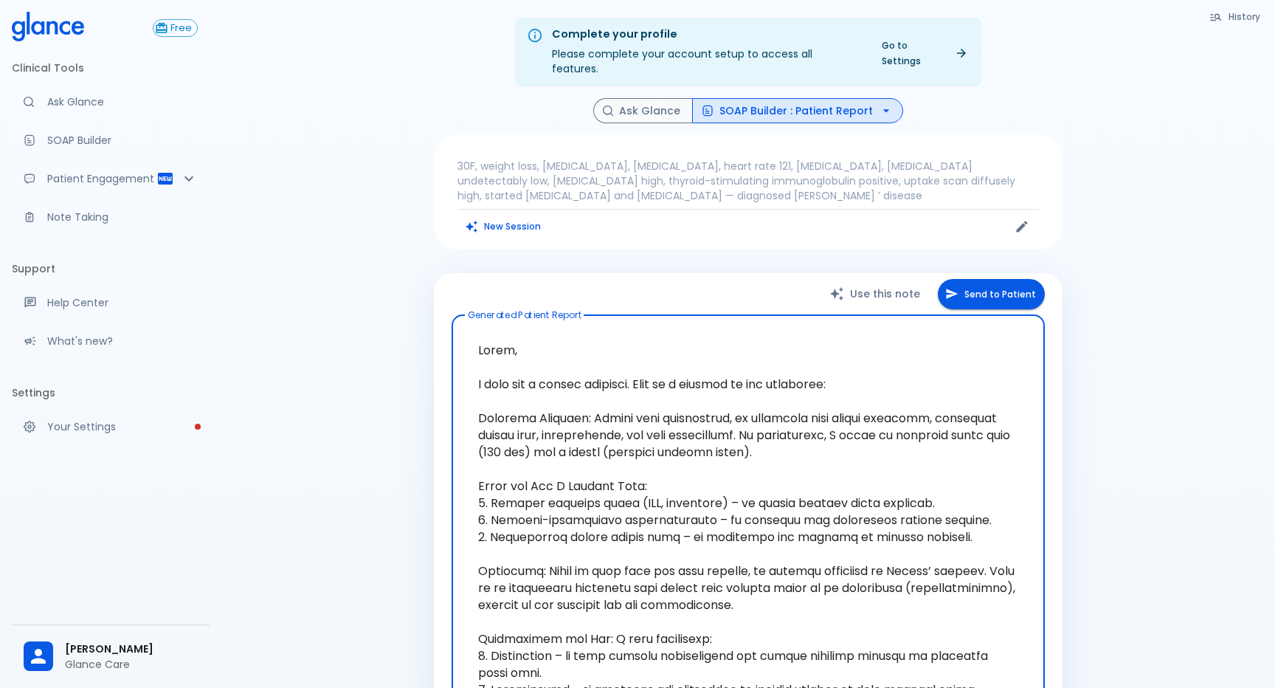
click at [826, 103] on button "SOAP Builder : Patient Report" at bounding box center [797, 111] width 211 height 26
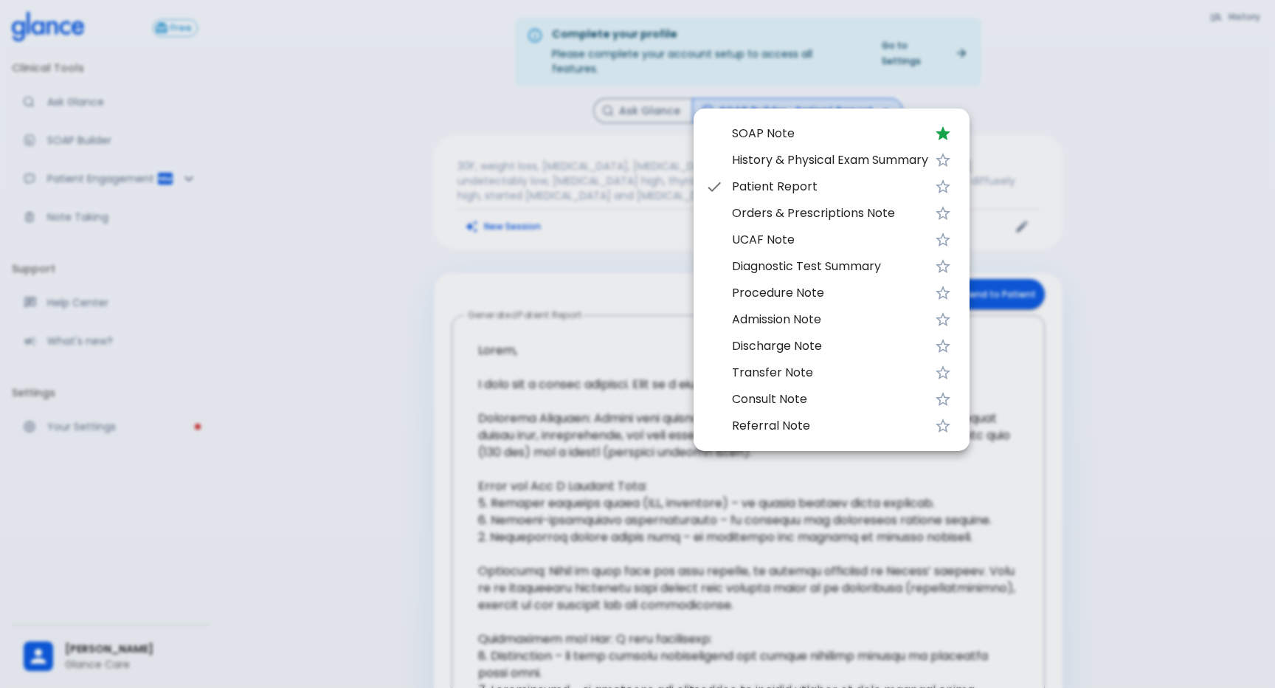
click at [820, 160] on span "History & Physical Exam Summary" at bounding box center [830, 160] width 196 height 18
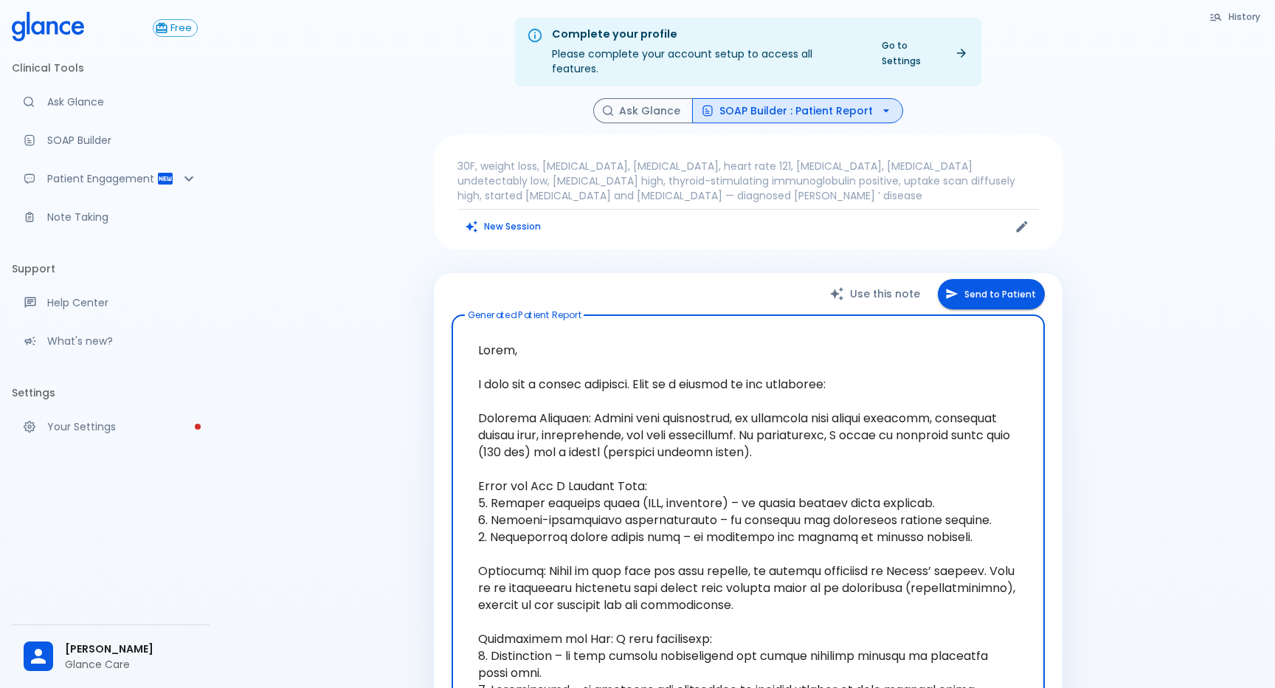
click at [1235, 24] on button "History" at bounding box center [1235, 16] width 67 height 21
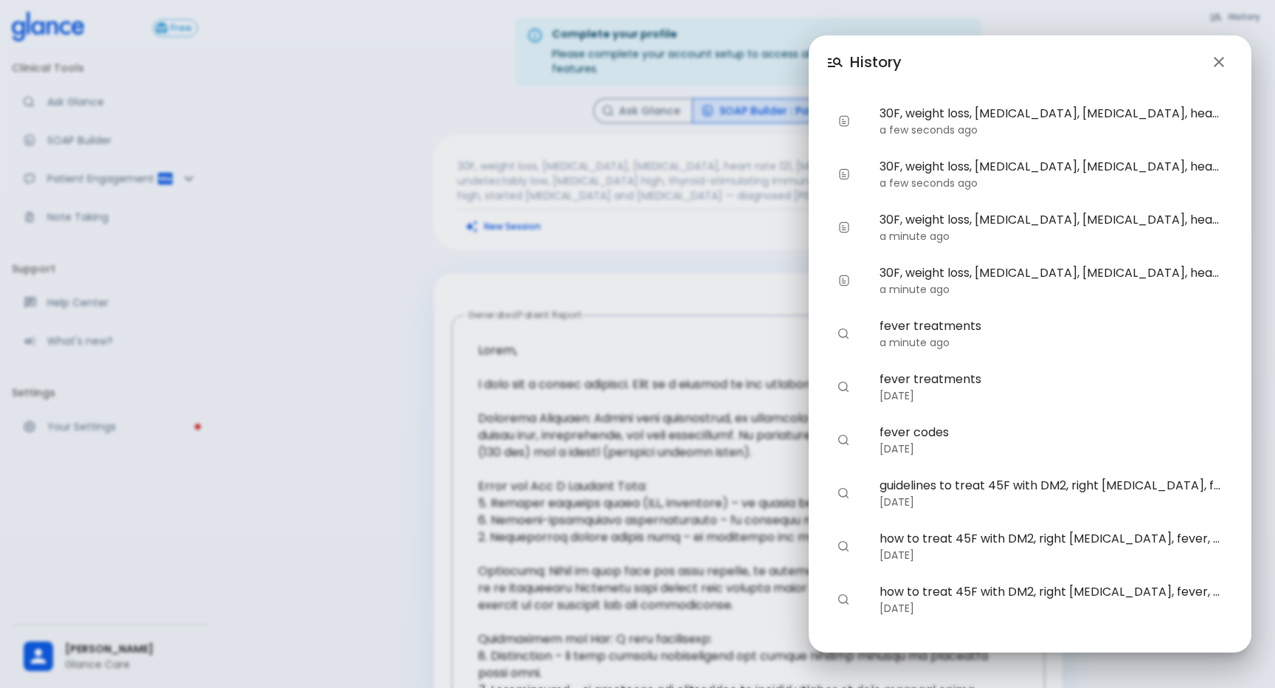
click at [1152, 266] on span "30F, weight loss, palpitations, heat intolerance, heart rate 121, goiter, thyro…" at bounding box center [1050, 273] width 342 height 18
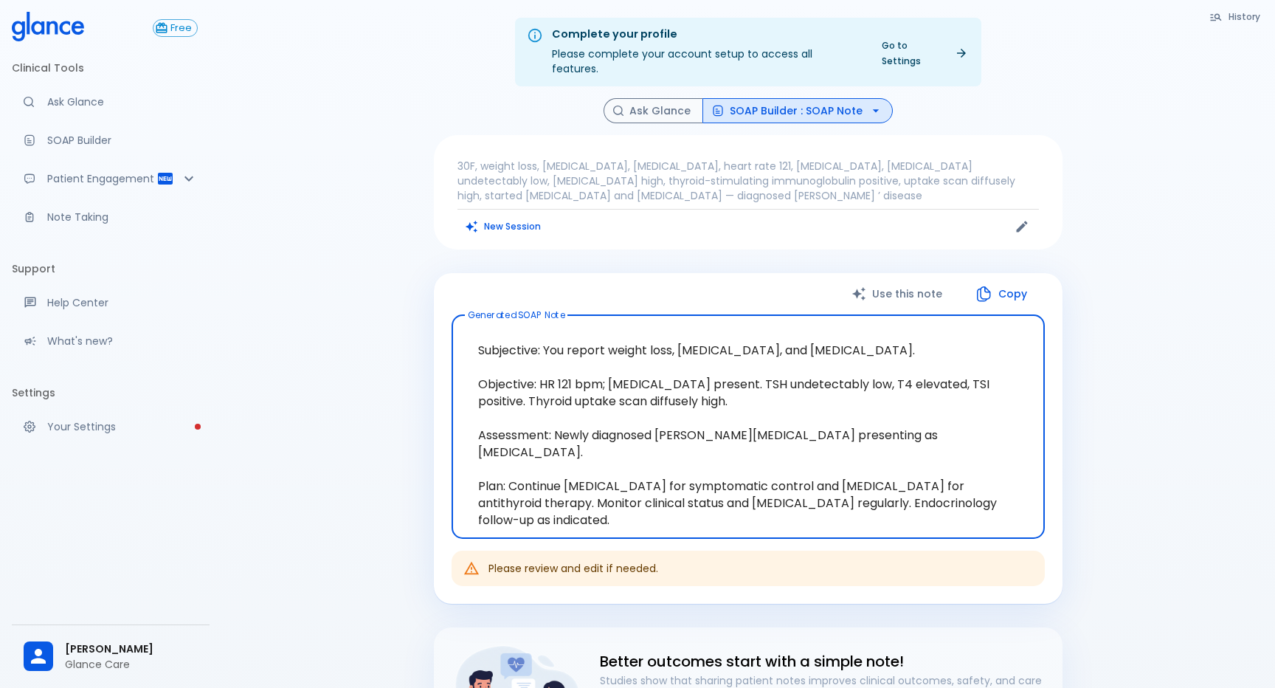
click at [1234, 7] on button "History" at bounding box center [1235, 16] width 67 height 21
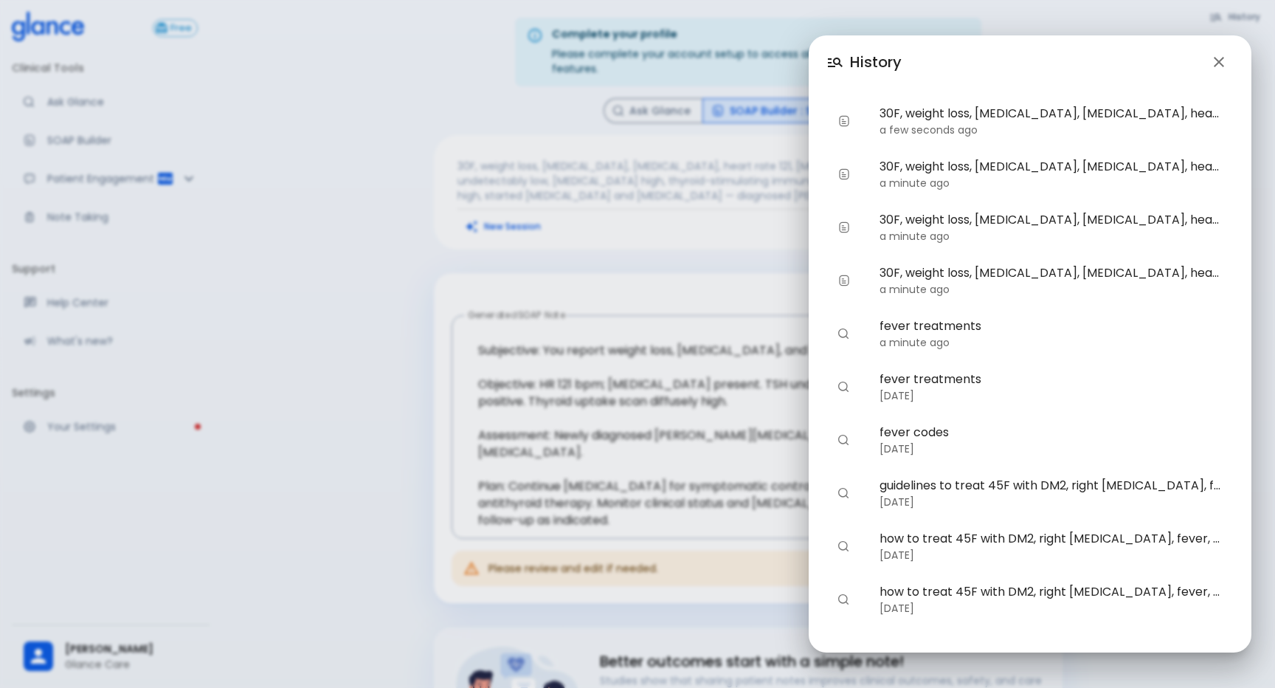
click at [1089, 225] on span "30F, weight loss, palpitations, heat intolerance, heart rate 121, goiter, thyro…" at bounding box center [1050, 220] width 342 height 18
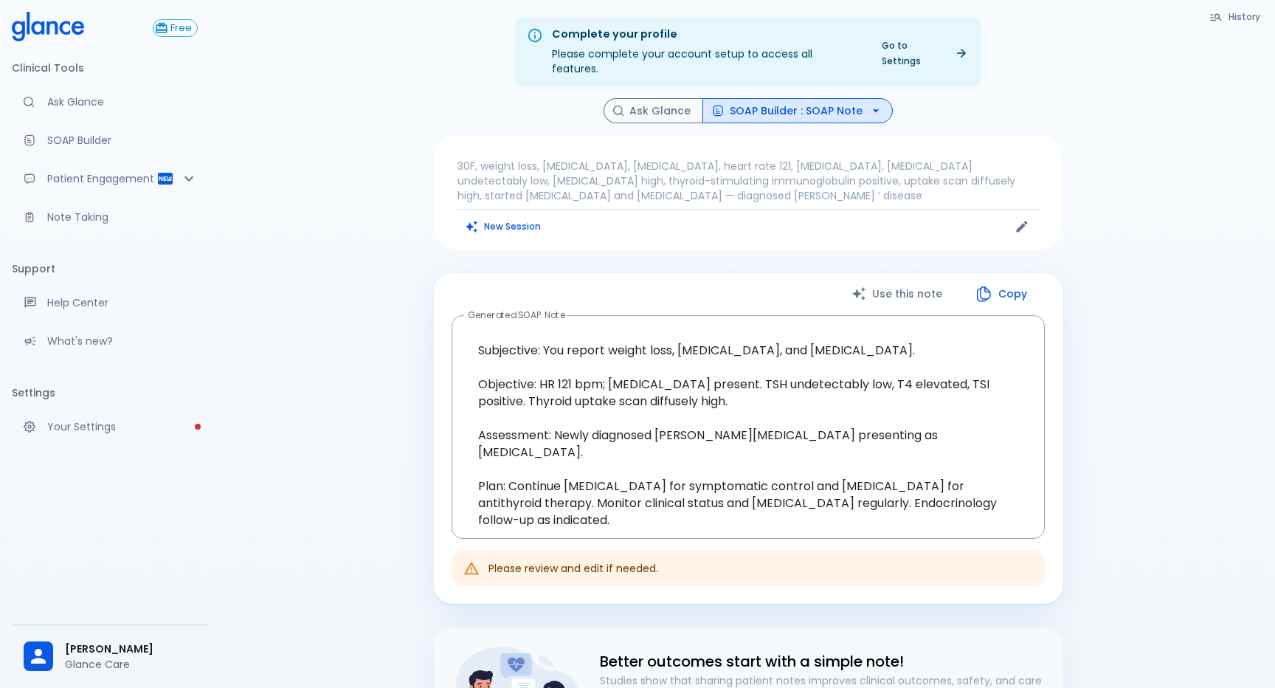
type textarea "Chief Complaint: Weight loss, palpitations, and heat intolerance. History of Pr…"
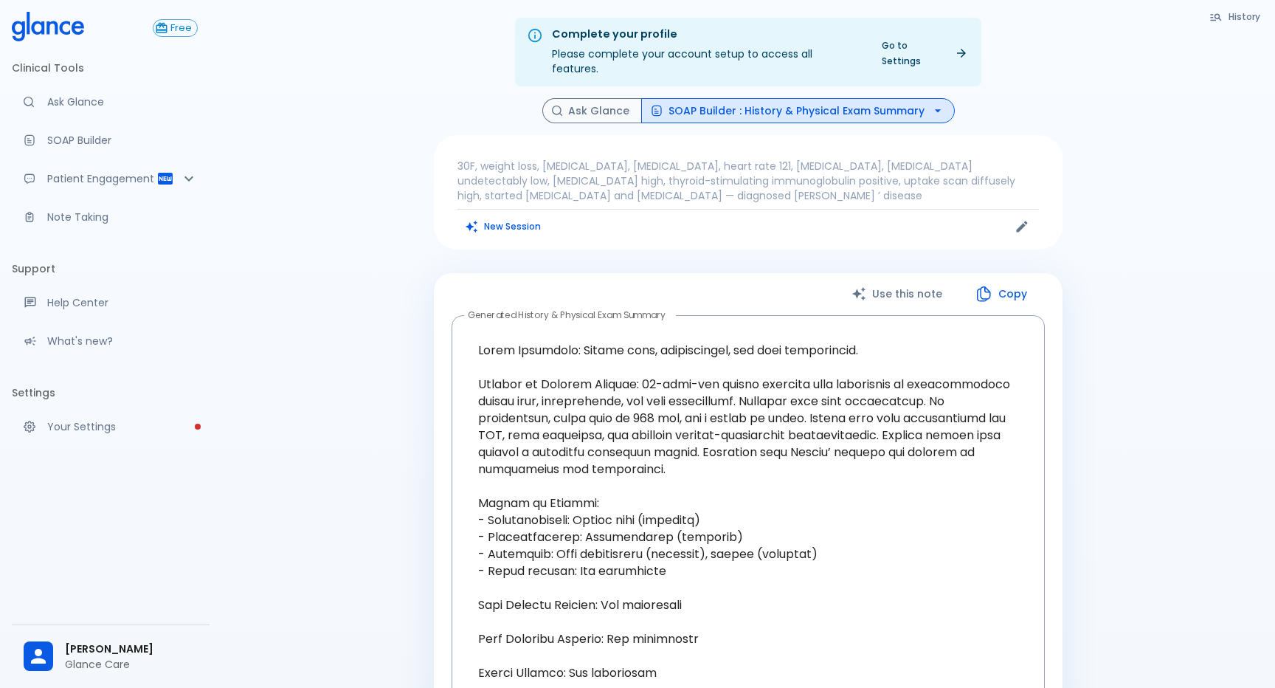
click at [866, 98] on button "SOAP Builder : History & Physical Exam Summary" at bounding box center [798, 111] width 314 height 26
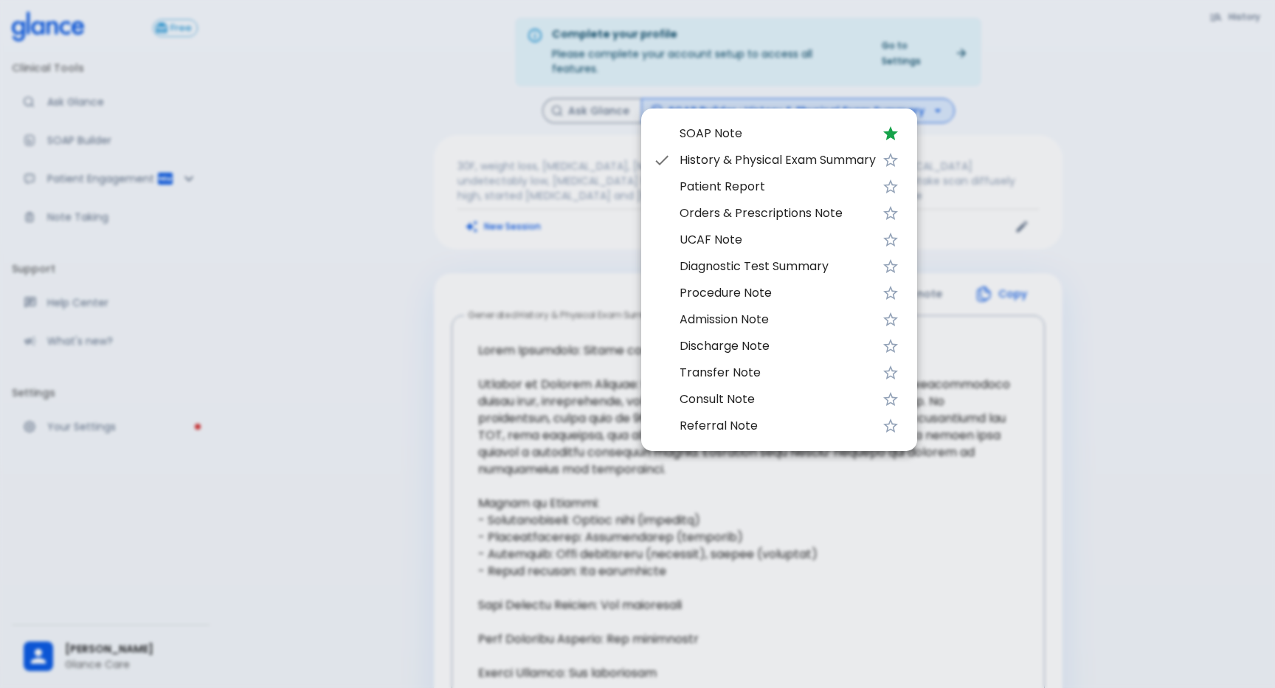
click at [837, 178] on li "Patient Report" at bounding box center [779, 186] width 276 height 27
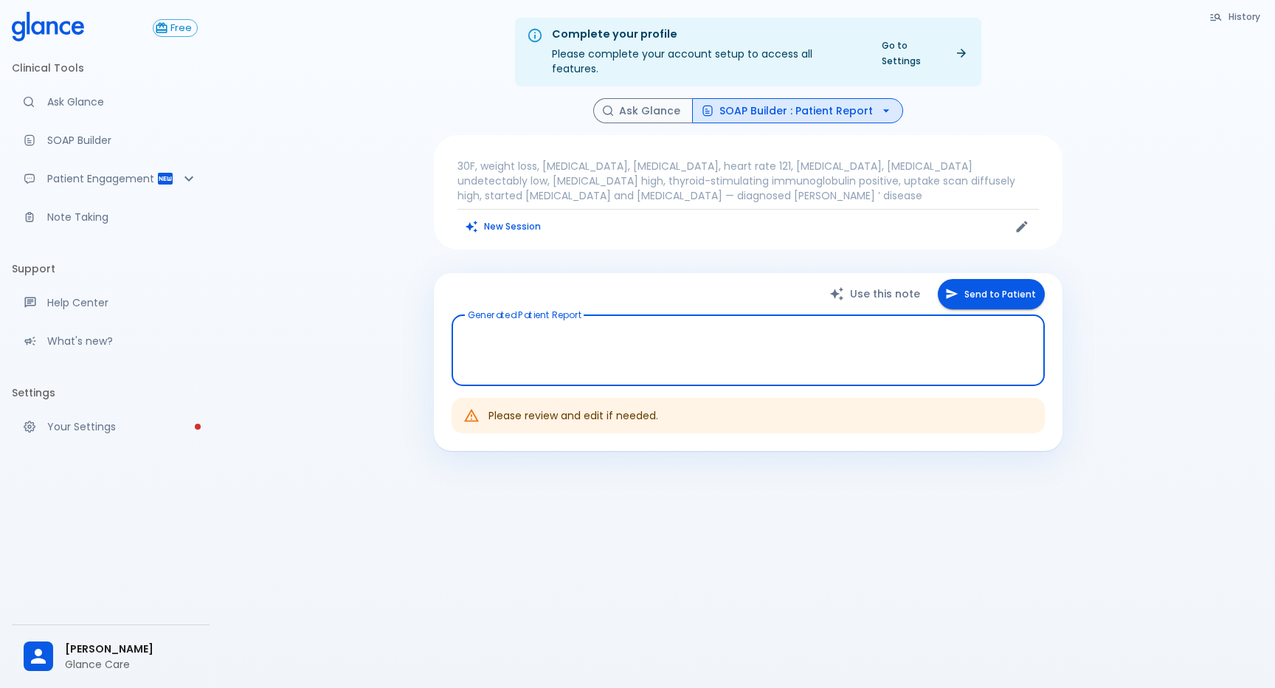
type textarea "Hello, I wish you a speedy recovery. This is a summary of the encounter: Clinic…"
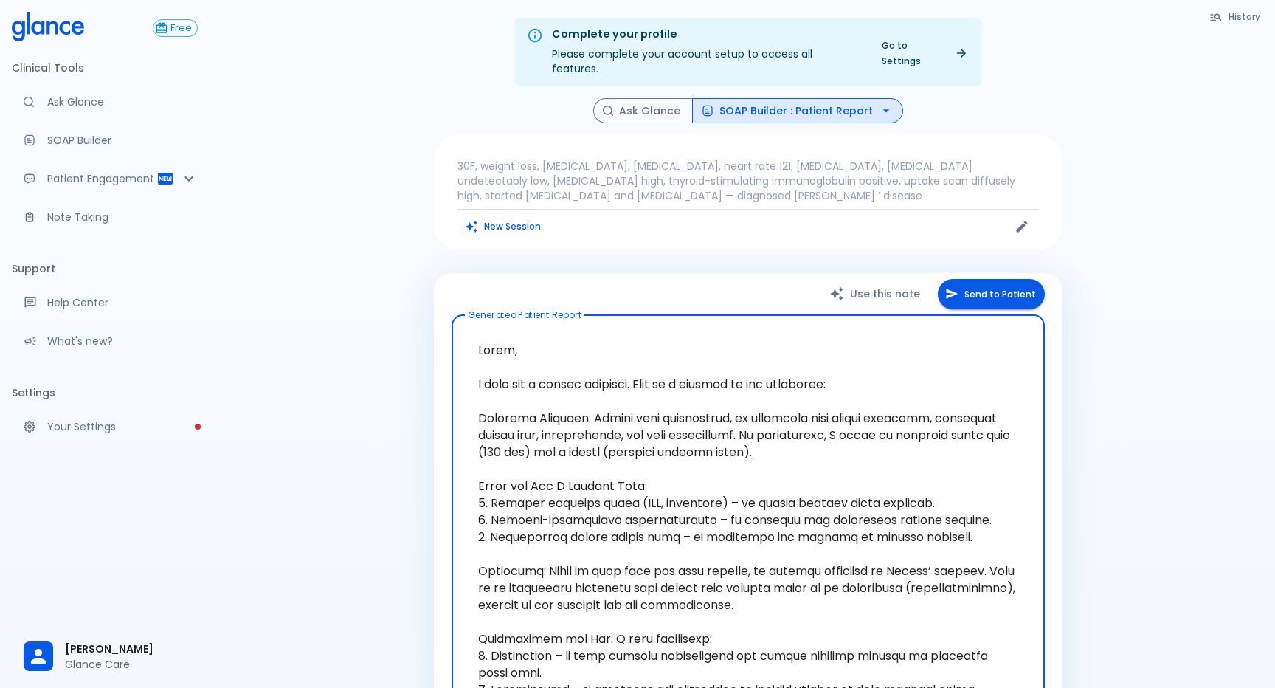
click at [859, 98] on button "SOAP Builder : Patient Report" at bounding box center [797, 111] width 211 height 26
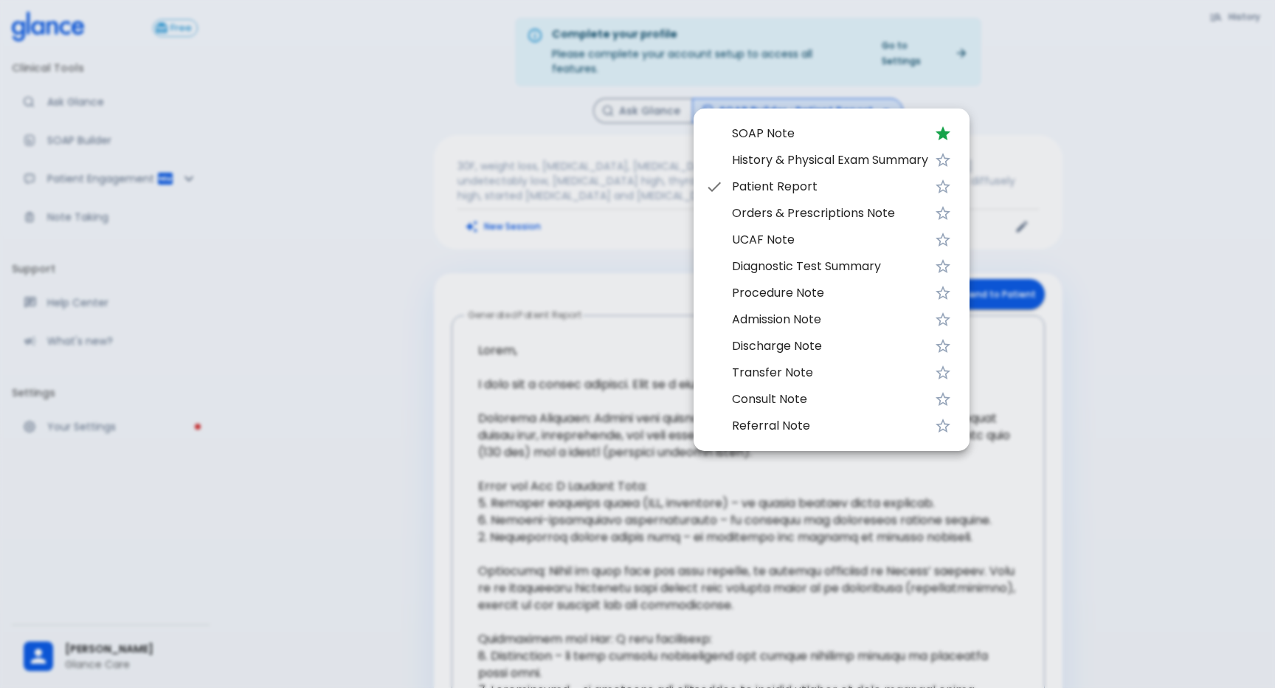
click at [825, 153] on span "History & Physical Exam Summary" at bounding box center [830, 160] width 196 height 18
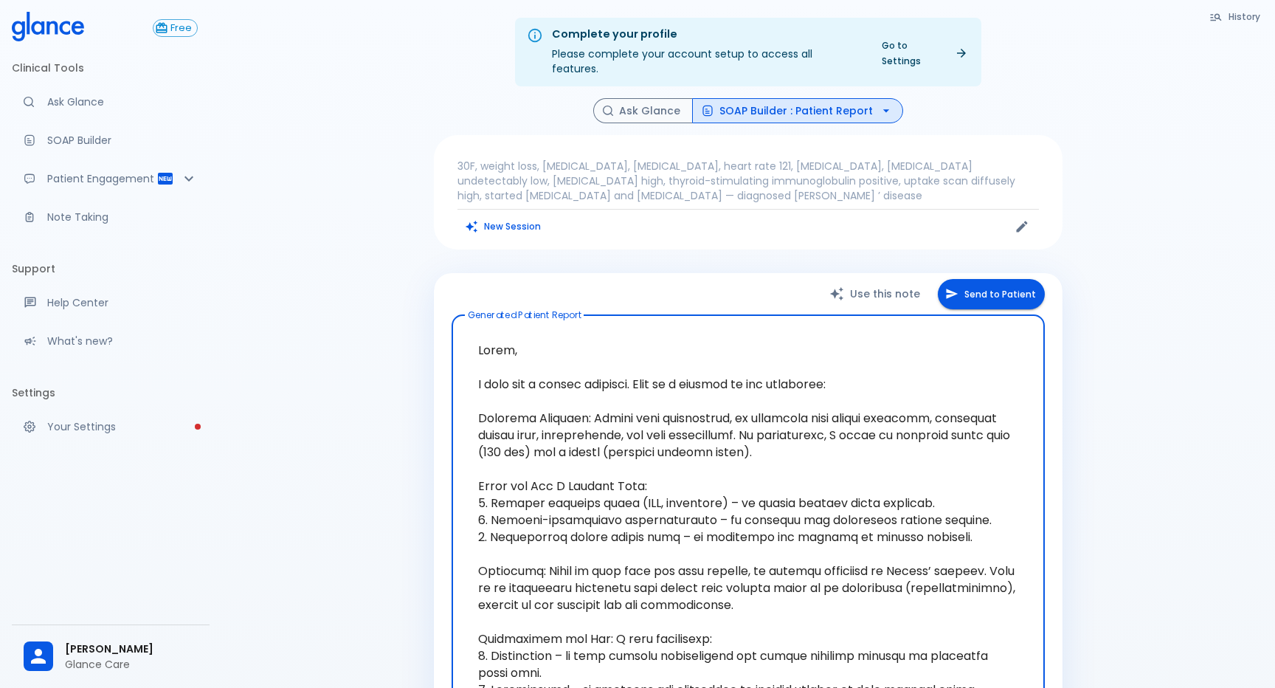
click at [825, 98] on button "SOAP Builder : Patient Report" at bounding box center [797, 111] width 211 height 26
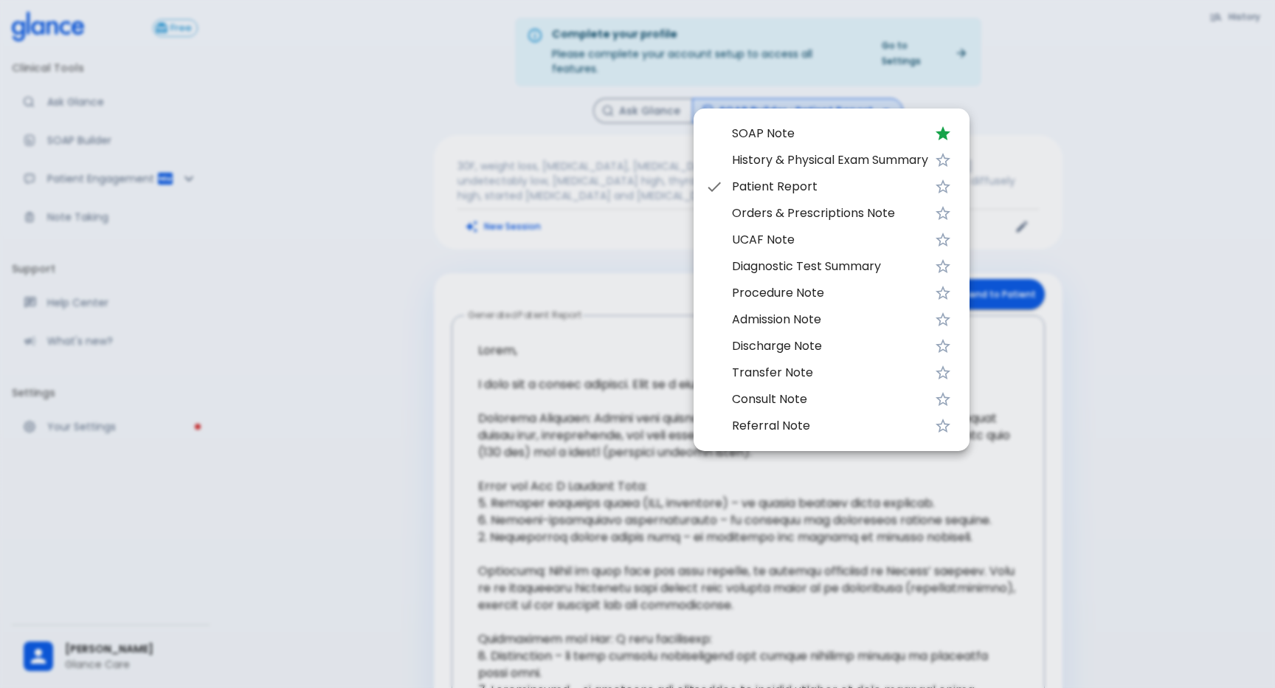
click at [812, 125] on span "SOAP Note" at bounding box center [830, 134] width 196 height 18
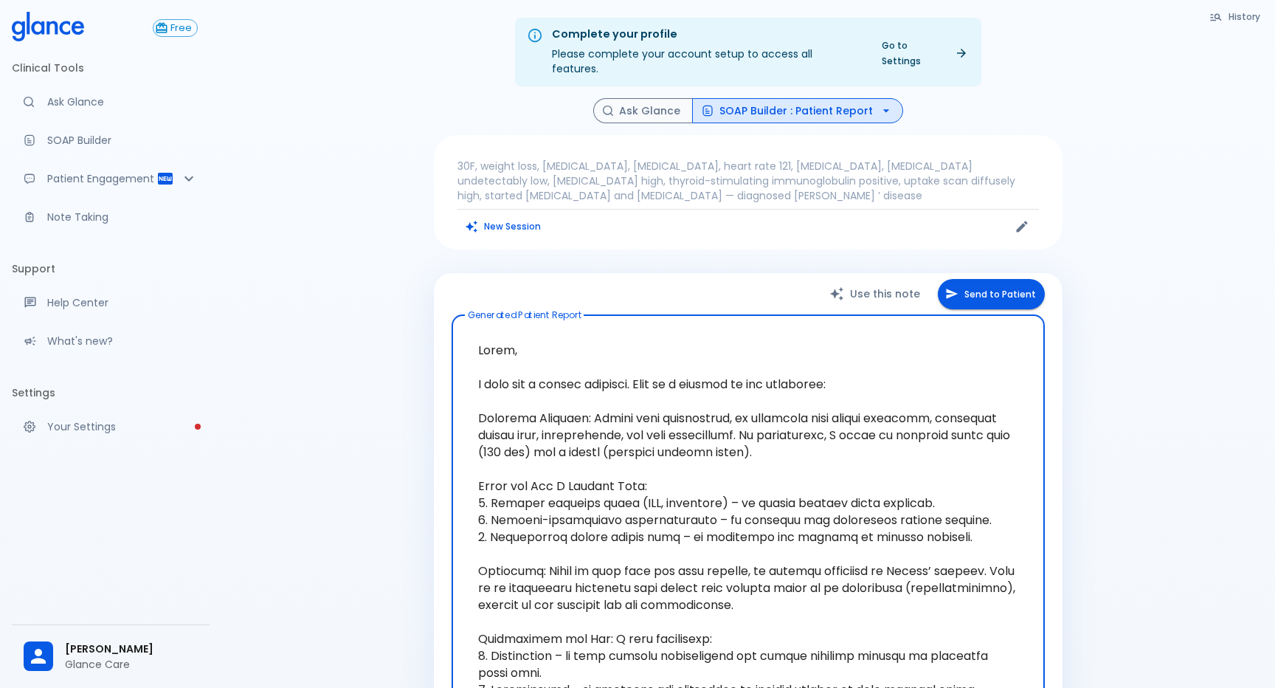
click at [32, 18] on icon at bounding box center [48, 27] width 72 height 30
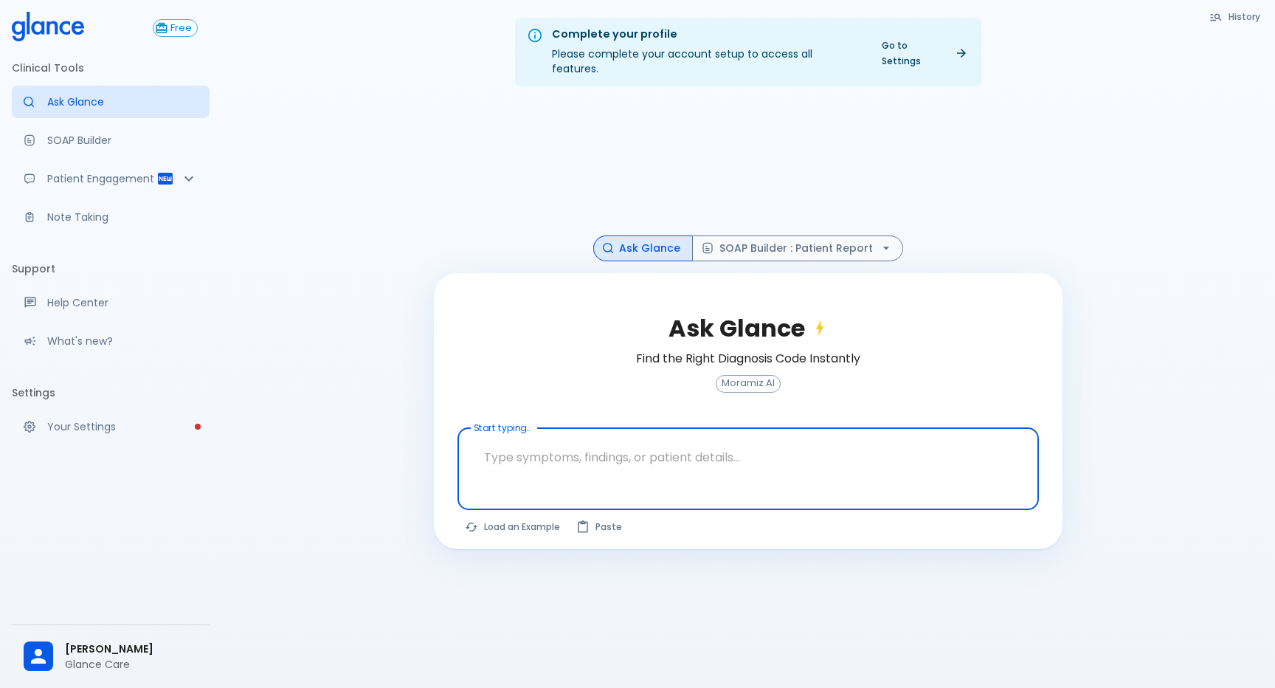
click at [474, 98] on div at bounding box center [748, 166] width 629 height 137
